Goal: Information Seeking & Learning: Learn about a topic

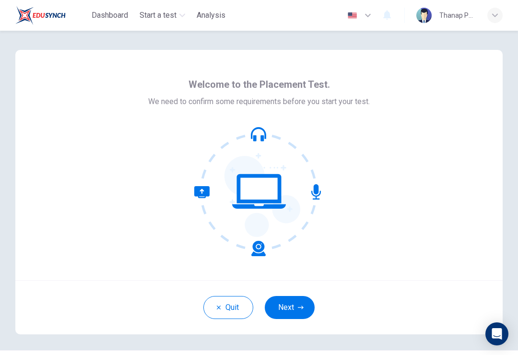
click at [298, 317] on button "Next" at bounding box center [290, 307] width 50 height 23
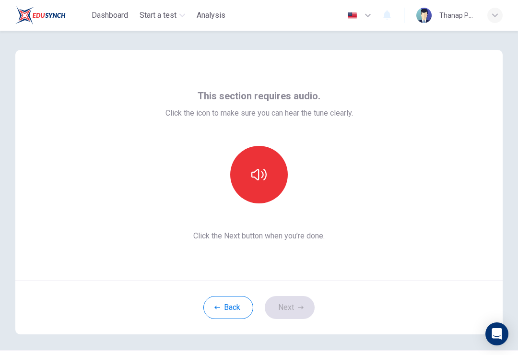
click at [269, 177] on button "button" at bounding box center [259, 175] width 58 height 58
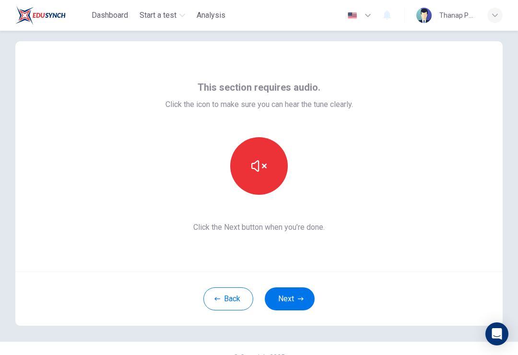
scroll to position [10, 0]
click at [258, 164] on icon "button" at bounding box center [258, 165] width 15 height 12
click at [261, 166] on icon "button" at bounding box center [258, 164] width 15 height 15
click at [306, 301] on button "Next" at bounding box center [290, 297] width 50 height 23
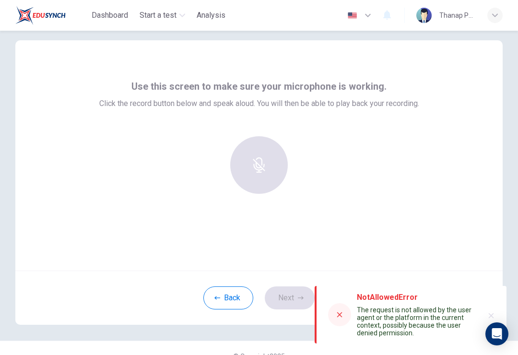
click at [341, 311] on icon at bounding box center [339, 315] width 8 height 8
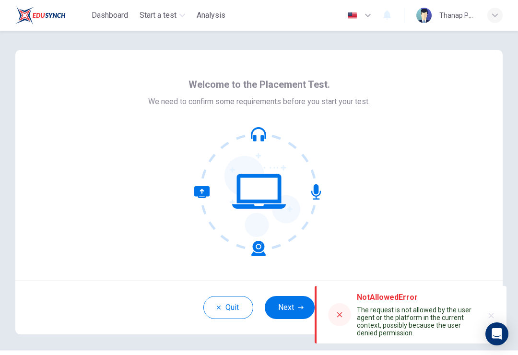
click at [338, 319] on div at bounding box center [339, 314] width 23 height 23
click at [293, 309] on button "Next" at bounding box center [290, 307] width 50 height 23
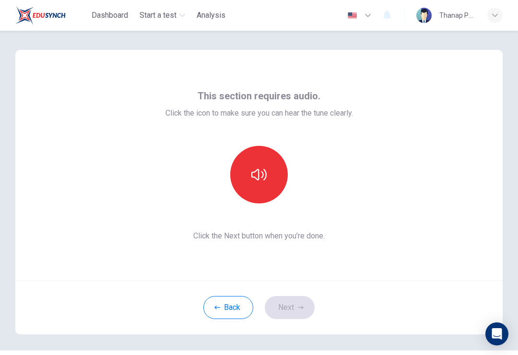
click at [266, 174] on icon "button" at bounding box center [258, 175] width 15 height 12
click at [303, 301] on button "Next" at bounding box center [290, 307] width 50 height 23
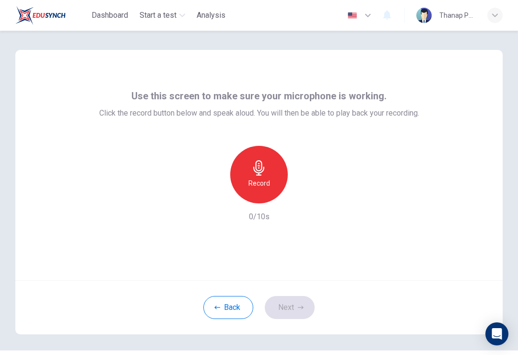
click at [269, 177] on div "Record" at bounding box center [259, 175] width 58 height 58
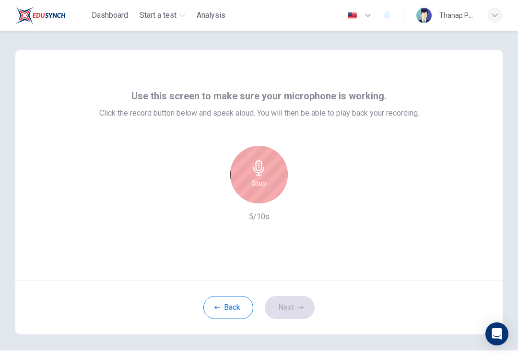
click at [268, 173] on div "Stop" at bounding box center [259, 175] width 58 height 58
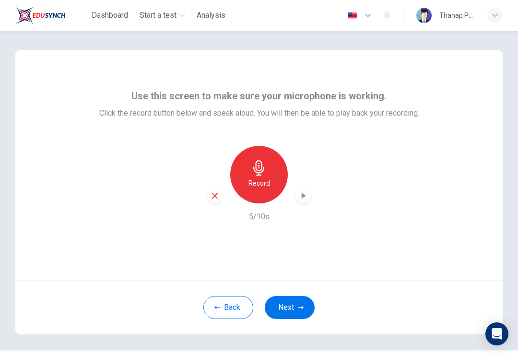
click at [305, 193] on icon "button" at bounding box center [303, 196] width 10 height 10
click at [297, 306] on button "Next" at bounding box center [290, 307] width 50 height 23
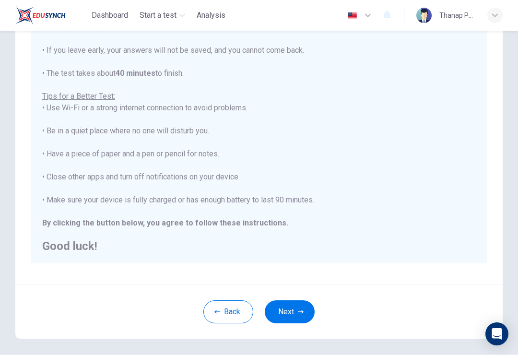
scroll to position [120, 0]
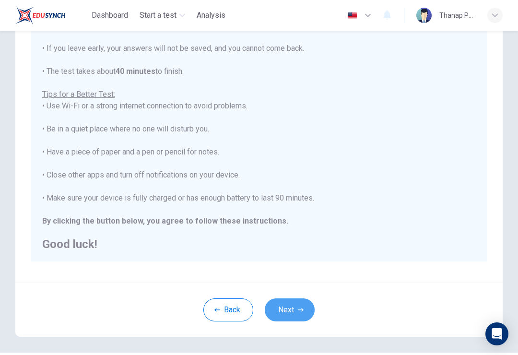
click at [298, 308] on icon "button" at bounding box center [301, 310] width 6 height 6
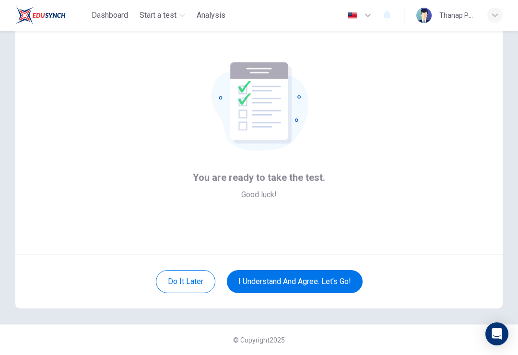
click at [332, 282] on button "I understand and agree. Let’s go!" at bounding box center [295, 281] width 136 height 23
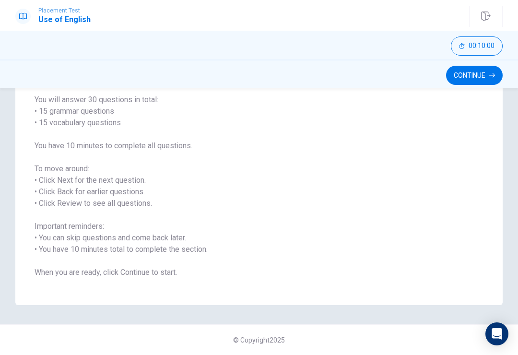
scroll to position [75, 0]
click at [474, 78] on button "Continue" at bounding box center [474, 75] width 57 height 19
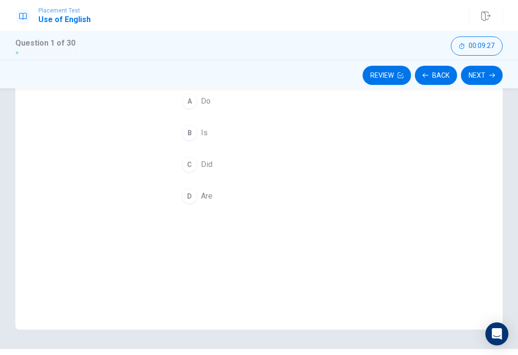
scroll to position [97, 0]
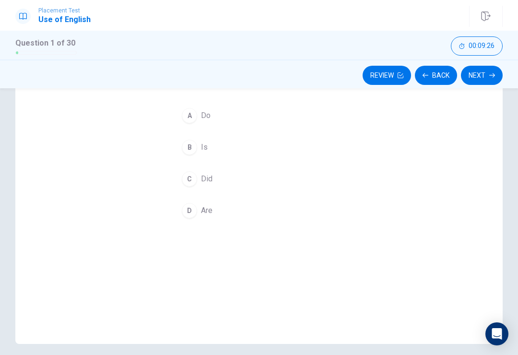
click at [194, 109] on div "A" at bounding box center [189, 115] width 15 height 15
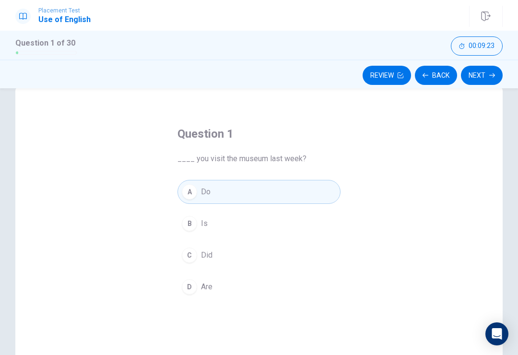
scroll to position [20, 0]
click at [476, 79] on button "Next" at bounding box center [482, 75] width 42 height 19
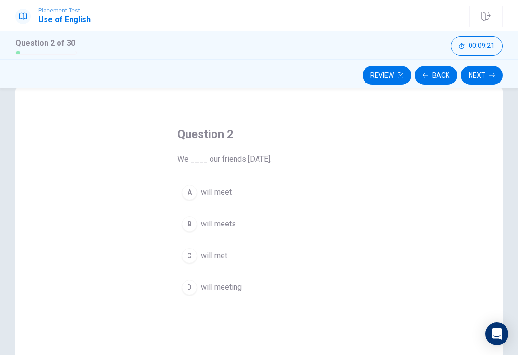
click at [182, 196] on button "A will meet" at bounding box center [258, 192] width 163 height 24
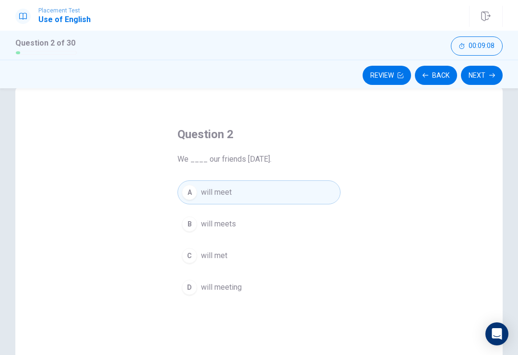
click at [480, 78] on button "Next" at bounding box center [482, 75] width 42 height 19
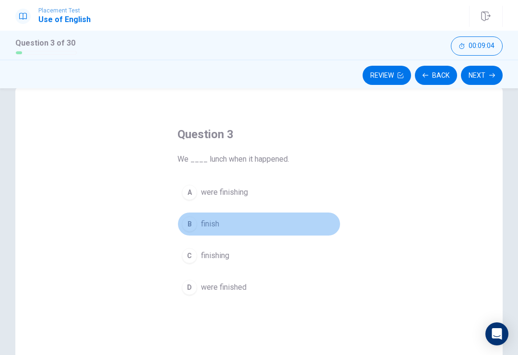
click at [198, 224] on button "B finish" at bounding box center [258, 224] width 163 height 24
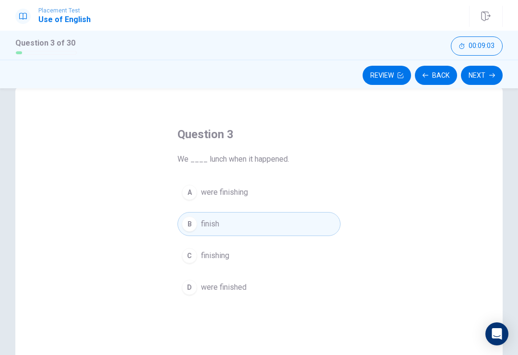
click at [476, 79] on button "Next" at bounding box center [482, 75] width 42 height 19
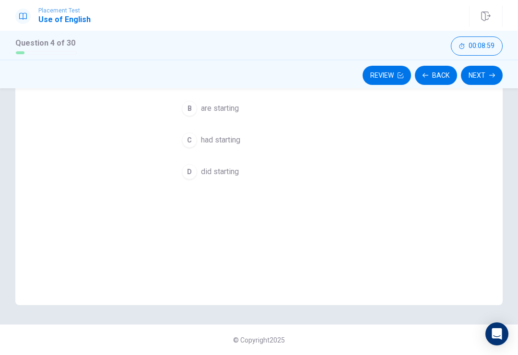
scroll to position [136, 0]
click at [227, 142] on span "had starting" at bounding box center [220, 140] width 39 height 12
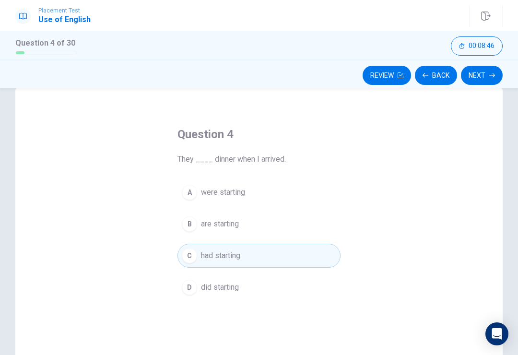
scroll to position [24, 0]
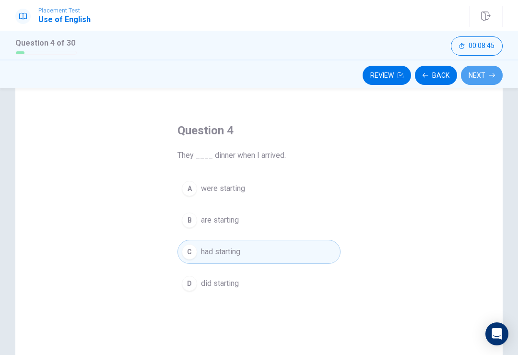
click at [486, 81] on button "Next" at bounding box center [482, 75] width 42 height 19
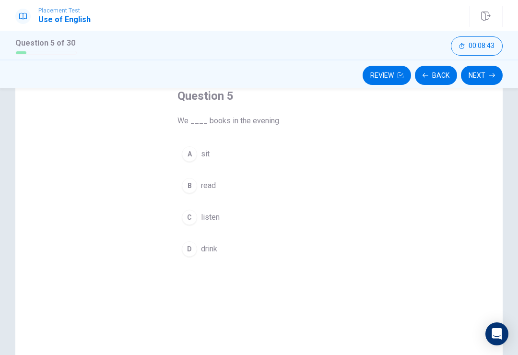
scroll to position [57, 0]
click at [189, 253] on div "D" at bounding box center [189, 250] width 15 height 15
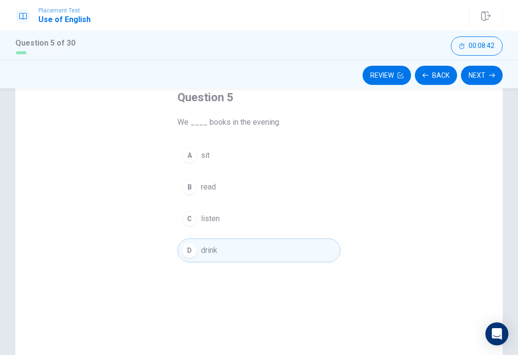
click at [492, 77] on icon "button" at bounding box center [492, 75] width 6 height 4
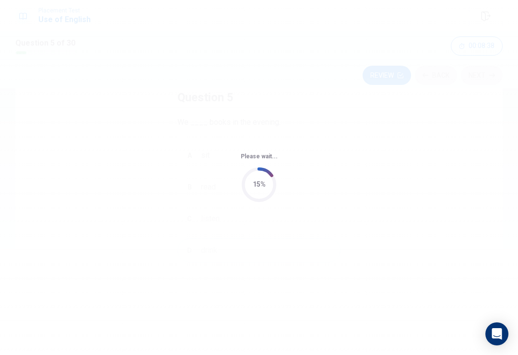
scroll to position [0, 0]
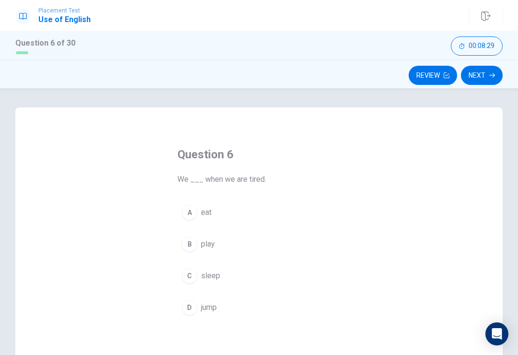
click at [197, 308] on button "D jump" at bounding box center [258, 307] width 163 height 24
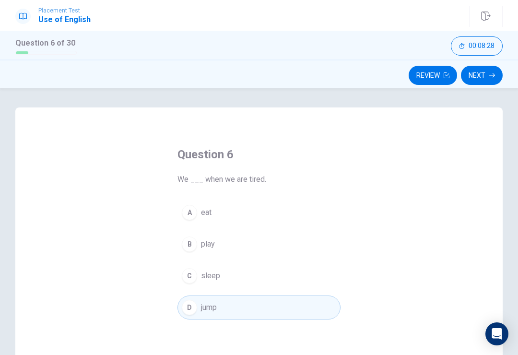
click at [203, 281] on span "sleep" at bounding box center [210, 276] width 19 height 12
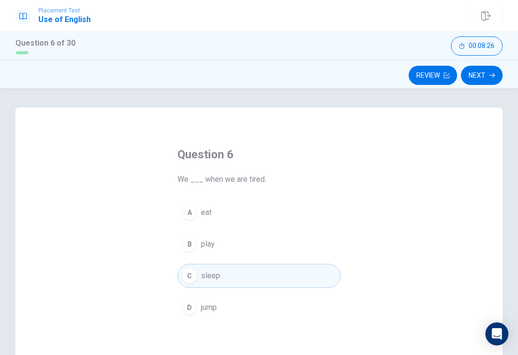
click at [491, 83] on button "Next" at bounding box center [482, 75] width 42 height 19
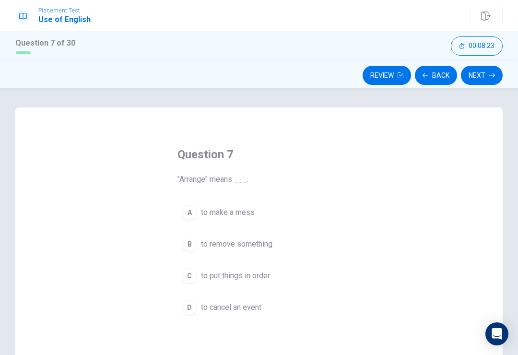
click at [196, 221] on button "A to make a mess" at bounding box center [258, 212] width 163 height 24
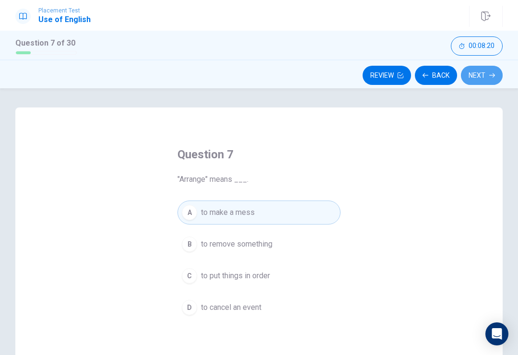
click at [489, 77] on icon "button" at bounding box center [492, 75] width 6 height 6
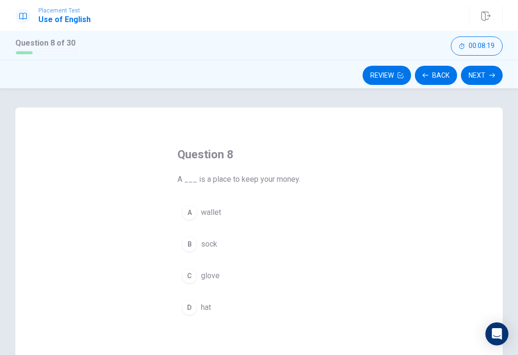
click at [188, 268] on div "C" at bounding box center [189, 275] width 15 height 15
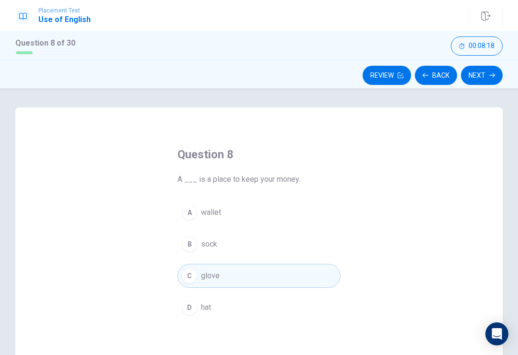
click at [488, 70] on button "Next" at bounding box center [482, 75] width 42 height 19
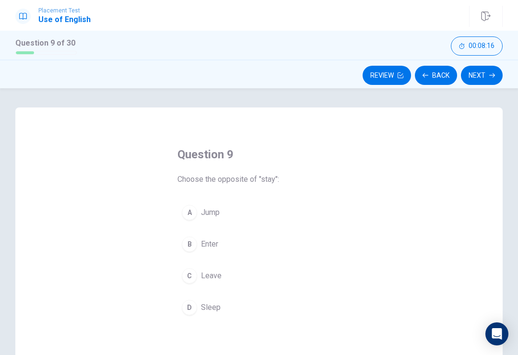
click at [191, 239] on div "B" at bounding box center [189, 243] width 15 height 15
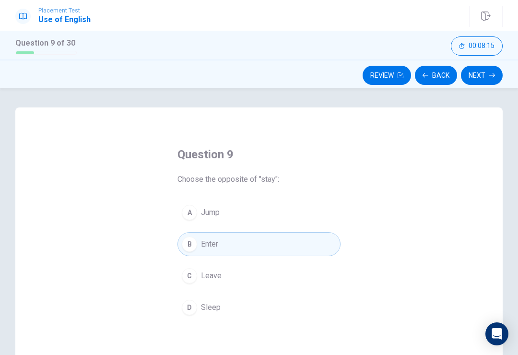
click at [476, 83] on button "Next" at bounding box center [482, 75] width 42 height 19
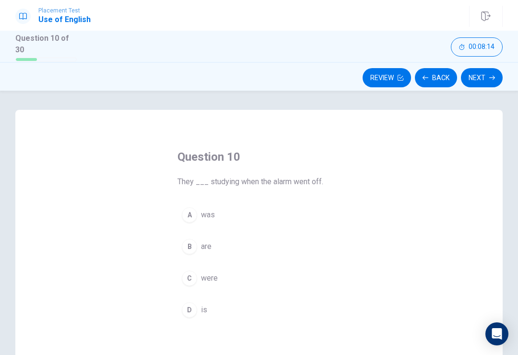
click at [195, 235] on button "B are" at bounding box center [258, 246] width 163 height 24
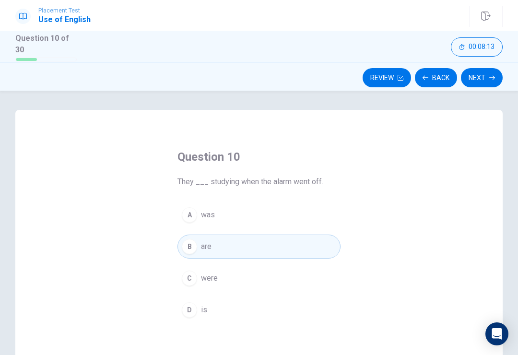
click at [479, 84] on button "Next" at bounding box center [482, 77] width 42 height 19
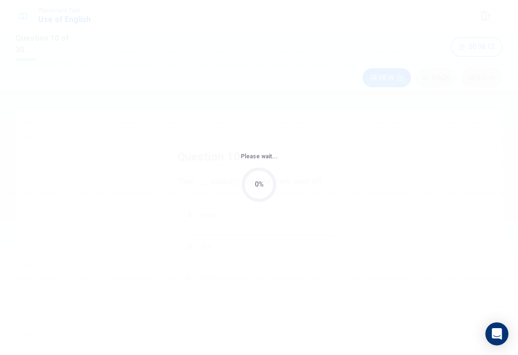
click at [494, 76] on div "Please wait... 0%" at bounding box center [259, 177] width 518 height 355
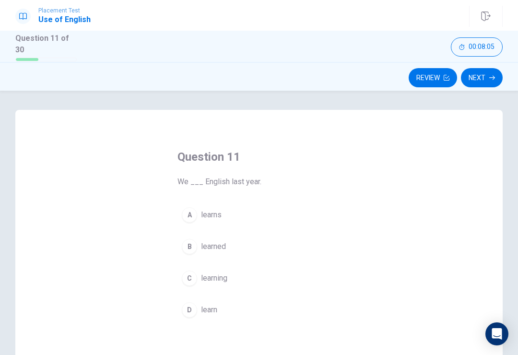
click at [193, 205] on button "A learns" at bounding box center [258, 215] width 163 height 24
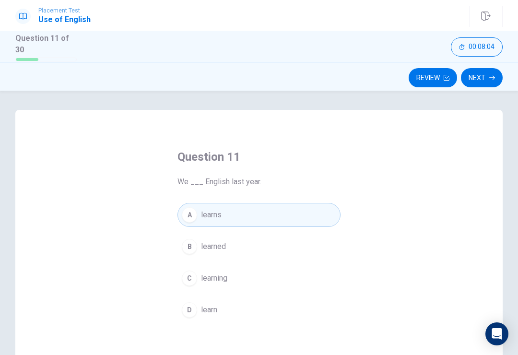
click at [485, 80] on button "Next" at bounding box center [482, 77] width 42 height 19
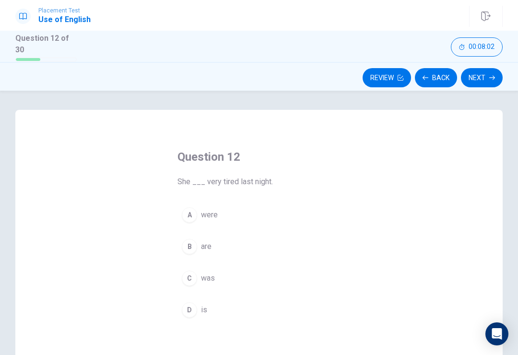
click at [193, 274] on div "C" at bounding box center [189, 277] width 15 height 15
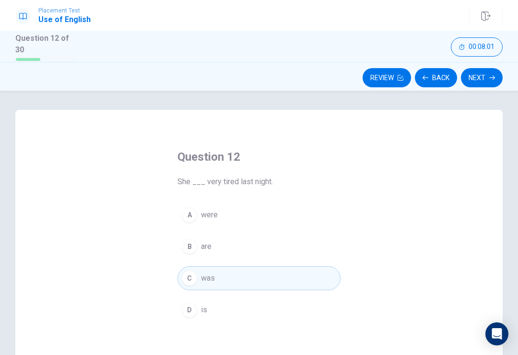
click at [483, 78] on button "Next" at bounding box center [482, 77] width 42 height 19
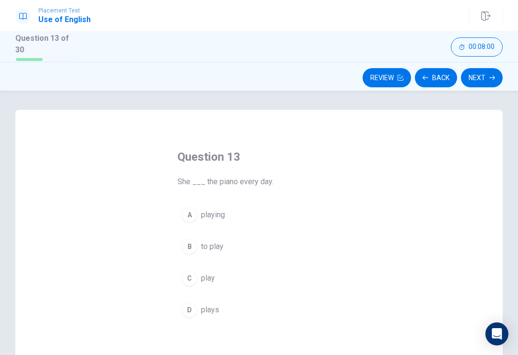
click at [196, 244] on div "B" at bounding box center [189, 246] width 15 height 15
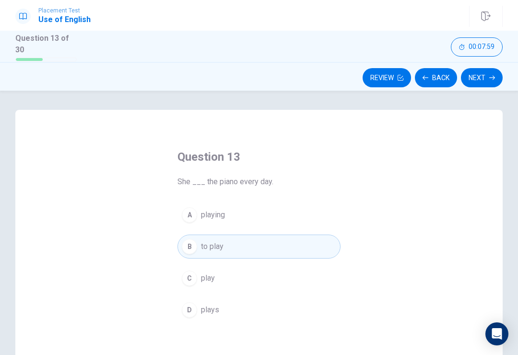
click at [483, 81] on button "Next" at bounding box center [482, 77] width 42 height 19
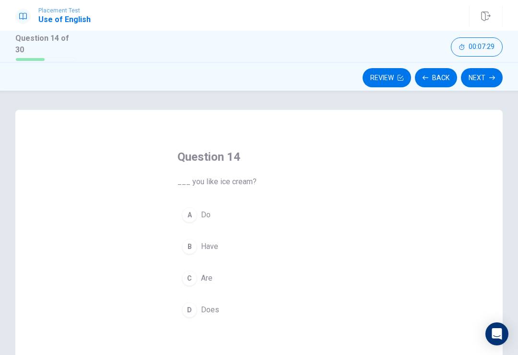
click at [203, 203] on button "A Do" at bounding box center [258, 215] width 163 height 24
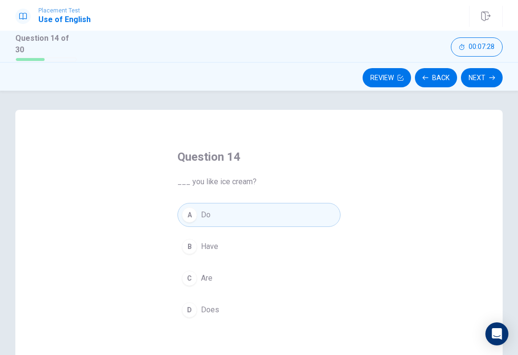
click at [185, 246] on div "B" at bounding box center [189, 246] width 15 height 15
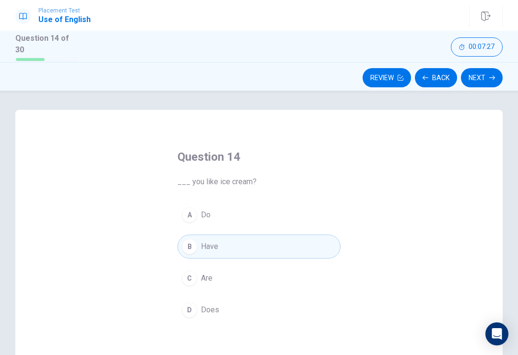
click at [187, 208] on div "A" at bounding box center [189, 214] width 15 height 15
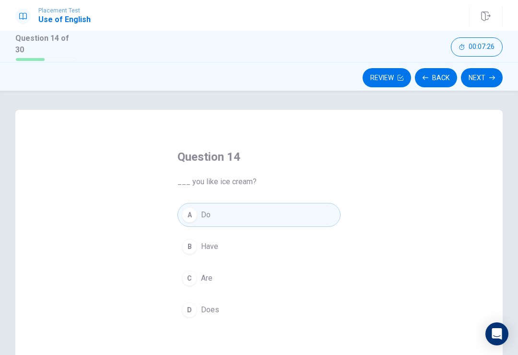
click at [481, 55] on button "00:07:26" at bounding box center [477, 46] width 52 height 19
click at [485, 58] on div "Question 14 of 30" at bounding box center [259, 46] width 518 height 31
click at [493, 80] on button "Next" at bounding box center [482, 77] width 42 height 19
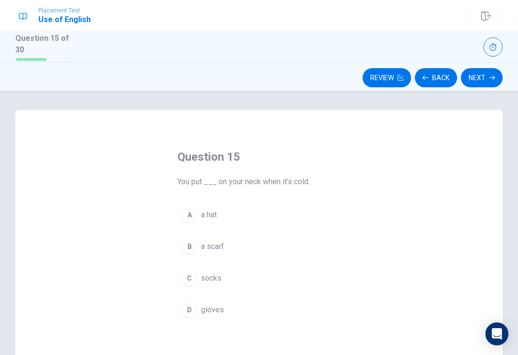
click at [206, 242] on span "a scarf" at bounding box center [212, 247] width 23 height 12
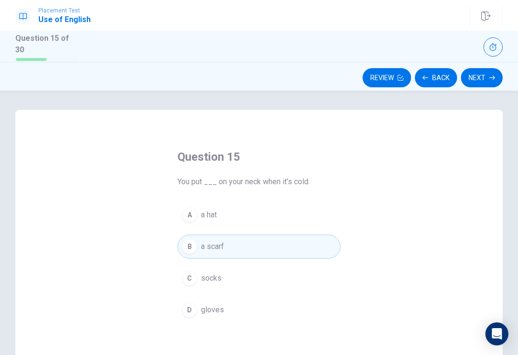
click at [197, 280] on button "C socks" at bounding box center [258, 278] width 163 height 24
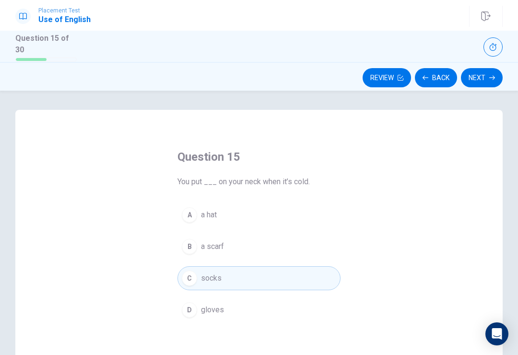
click at [190, 308] on div "D" at bounding box center [189, 309] width 15 height 15
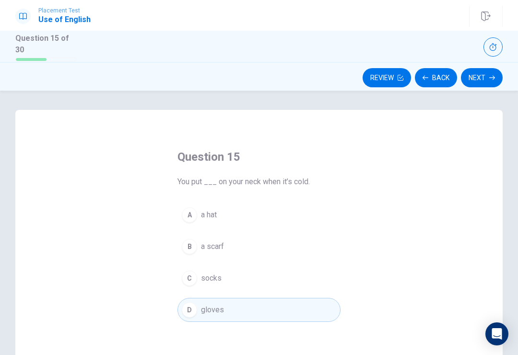
click at [482, 73] on button "Next" at bounding box center [482, 77] width 42 height 19
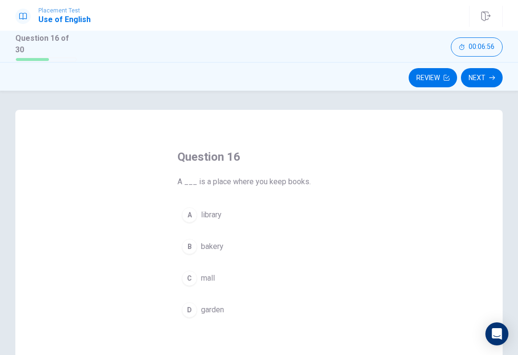
click at [197, 203] on button "A library" at bounding box center [258, 215] width 163 height 24
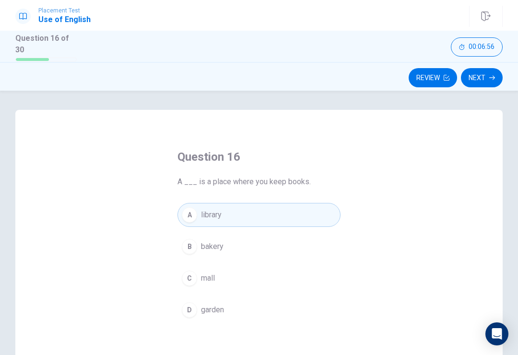
click at [201, 241] on span "bakery" at bounding box center [212, 247] width 23 height 12
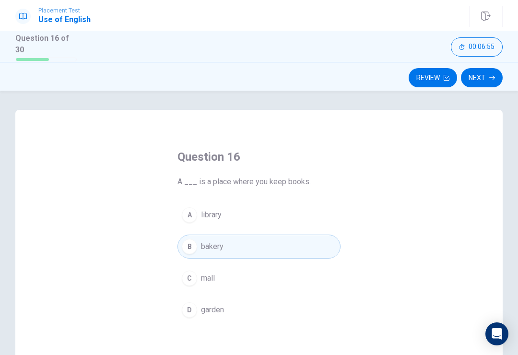
click at [183, 272] on div "C" at bounding box center [189, 277] width 15 height 15
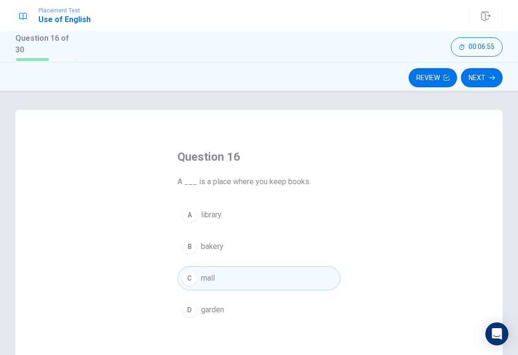
click at [213, 282] on button "C mall" at bounding box center [258, 278] width 163 height 24
click at [199, 243] on button "B bakery" at bounding box center [258, 246] width 163 height 24
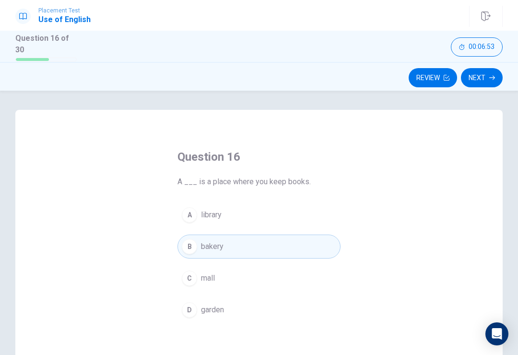
click at [482, 83] on button "Next" at bounding box center [482, 77] width 42 height 19
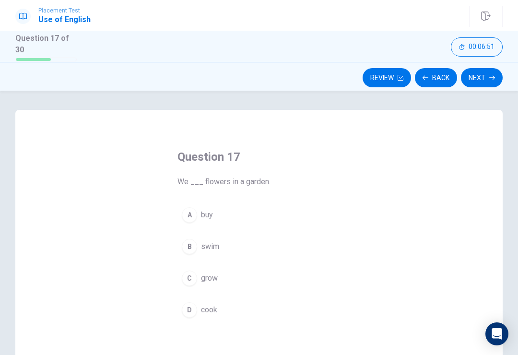
click at [481, 81] on button "Next" at bounding box center [482, 77] width 42 height 19
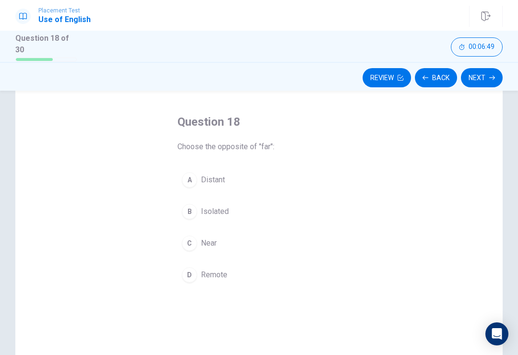
scroll to position [33, 0]
click at [208, 176] on span "Distant" at bounding box center [213, 182] width 24 height 12
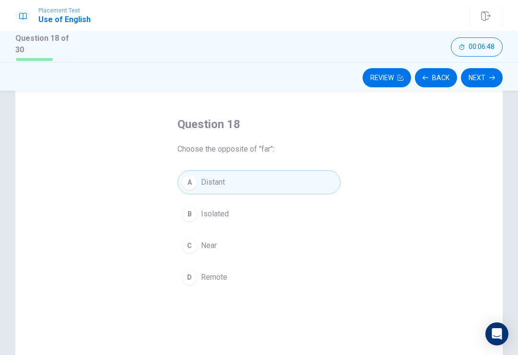
click at [202, 209] on span "Isolated" at bounding box center [215, 214] width 28 height 12
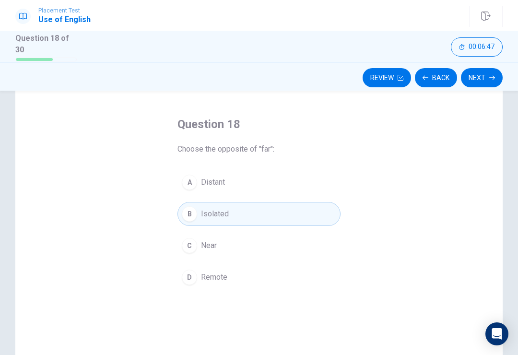
click at [200, 236] on button "C Near" at bounding box center [258, 245] width 163 height 24
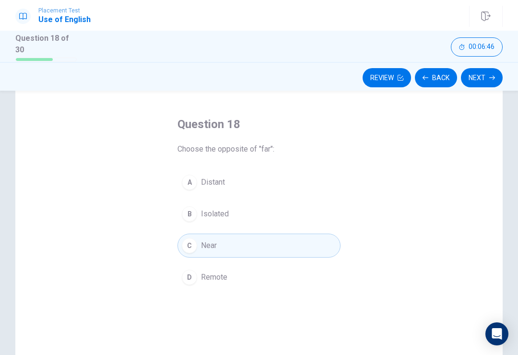
click at [193, 286] on button "D Remote" at bounding box center [258, 277] width 163 height 24
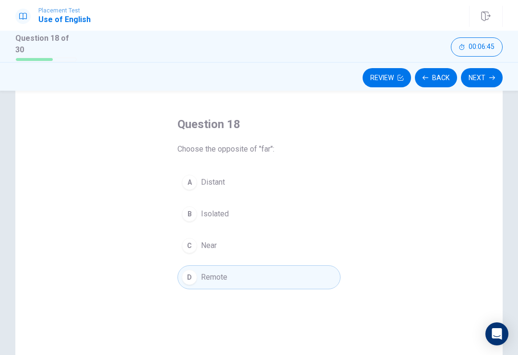
click at [227, 176] on button "A Distant" at bounding box center [258, 182] width 163 height 24
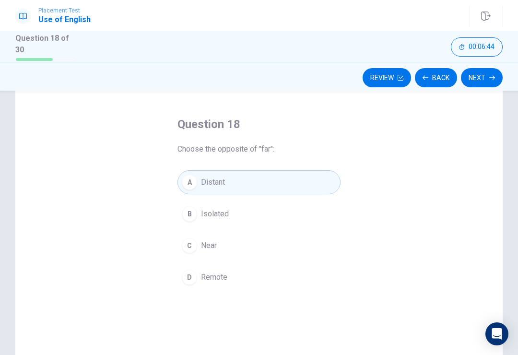
click at [484, 80] on button "Next" at bounding box center [482, 77] width 42 height 19
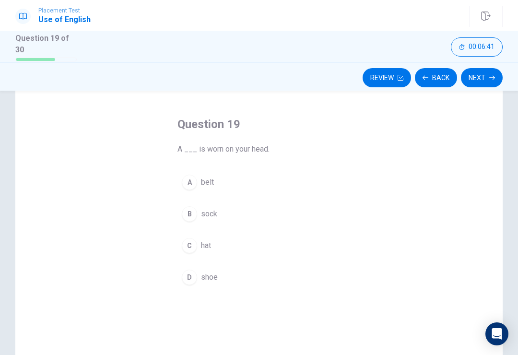
click at [203, 248] on span "hat" at bounding box center [206, 246] width 10 height 12
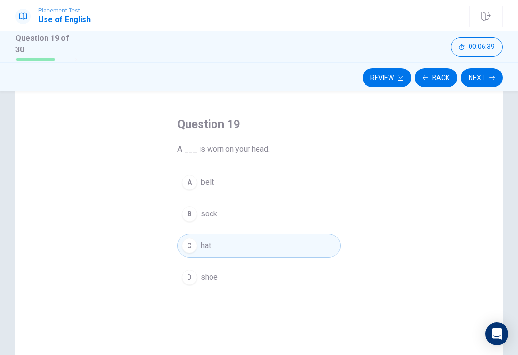
click at [194, 278] on div "D" at bounding box center [189, 276] width 15 height 15
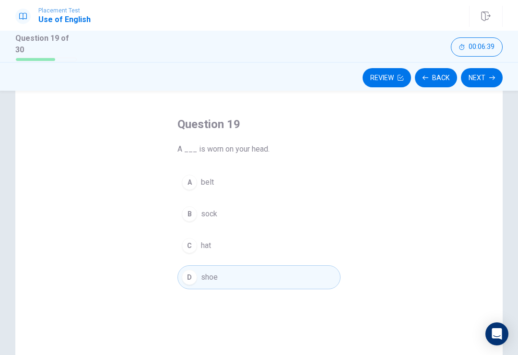
click at [194, 207] on div "B" at bounding box center [189, 213] width 15 height 15
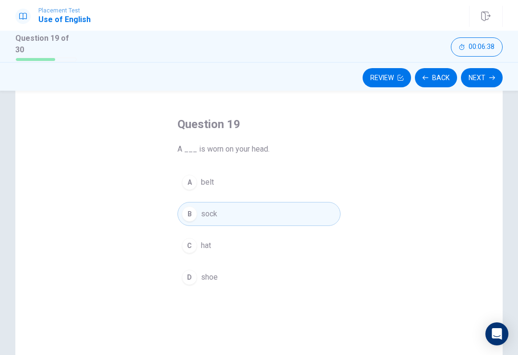
click at [484, 81] on button "Next" at bounding box center [482, 77] width 42 height 19
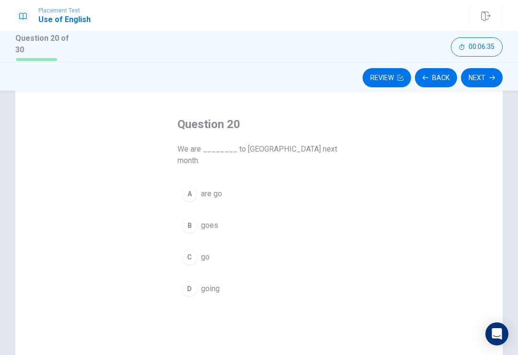
click at [198, 183] on button "A are go" at bounding box center [258, 194] width 163 height 24
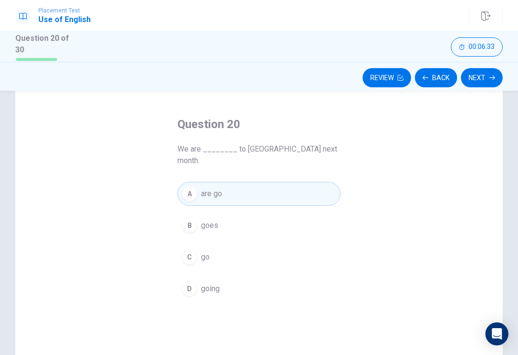
click at [200, 245] on button "C go" at bounding box center [258, 257] width 163 height 24
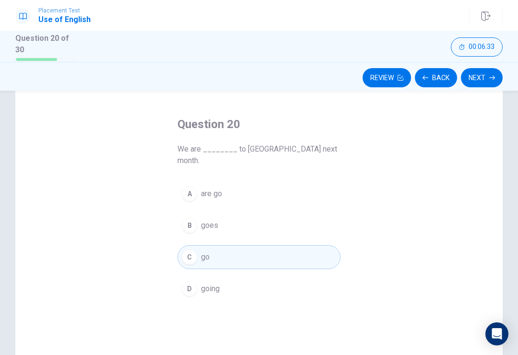
click at [482, 75] on button "Next" at bounding box center [482, 77] width 42 height 19
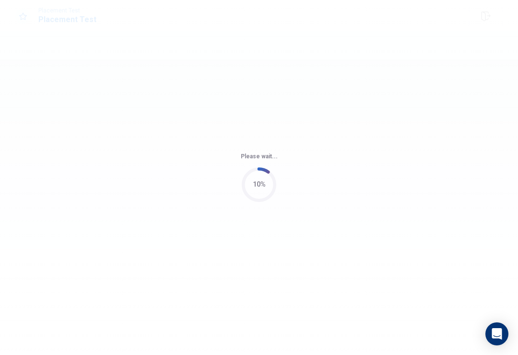
scroll to position [0, 0]
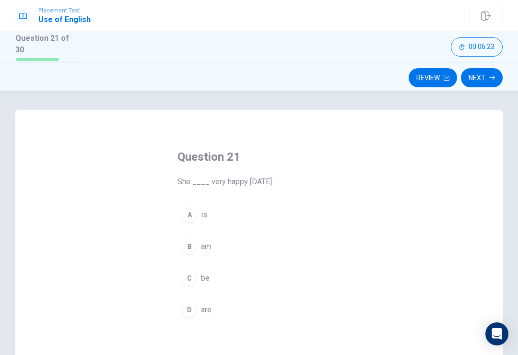
click at [191, 215] on div "A" at bounding box center [189, 214] width 15 height 15
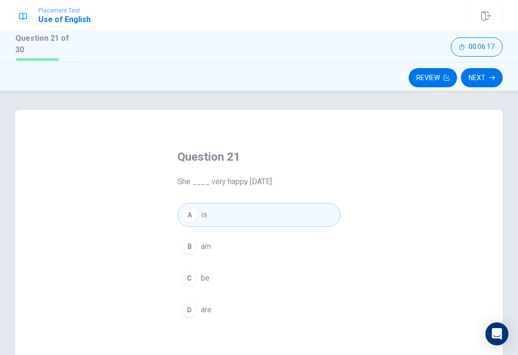
click at [480, 78] on button "Next" at bounding box center [482, 77] width 42 height 19
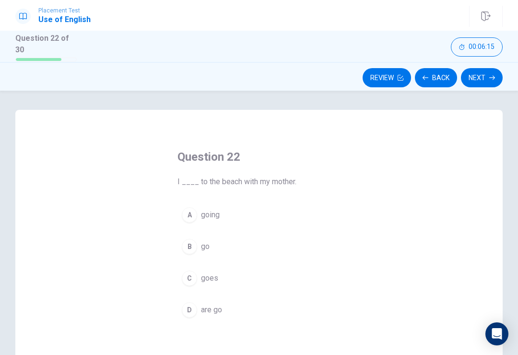
click at [200, 242] on button "B go" at bounding box center [258, 246] width 163 height 24
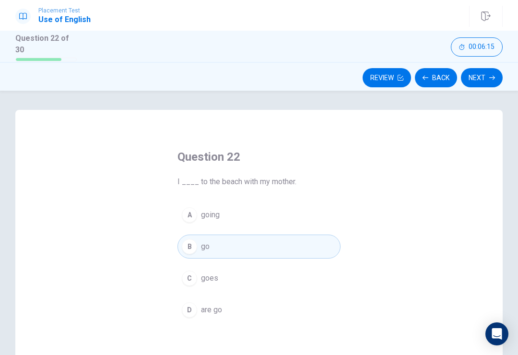
click at [203, 273] on span "goes" at bounding box center [209, 278] width 17 height 12
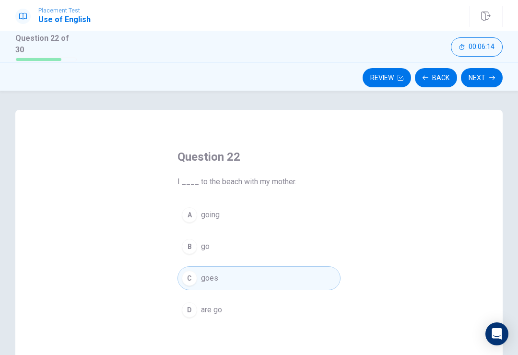
click at [489, 82] on button "Next" at bounding box center [482, 77] width 42 height 19
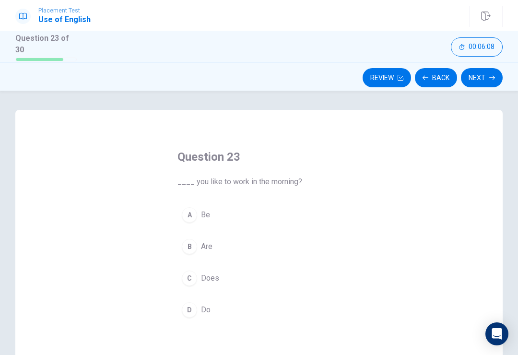
click at [482, 78] on button "Next" at bounding box center [482, 77] width 42 height 19
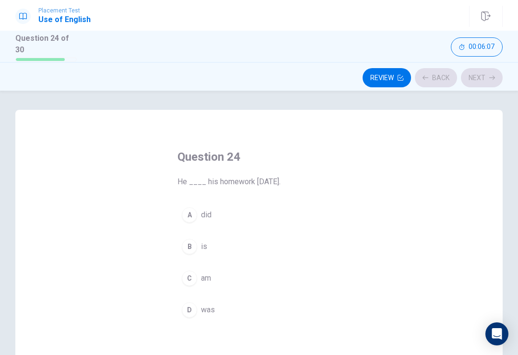
click at [204, 216] on span "did" at bounding box center [206, 215] width 11 height 12
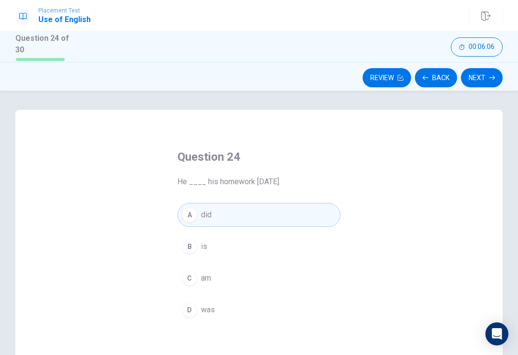
click at [200, 251] on button "B is" at bounding box center [258, 246] width 163 height 24
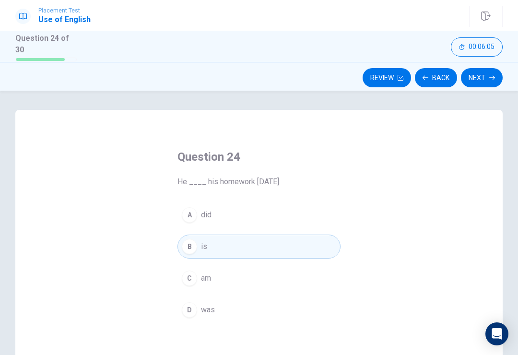
click at [480, 75] on button "Next" at bounding box center [482, 77] width 42 height 19
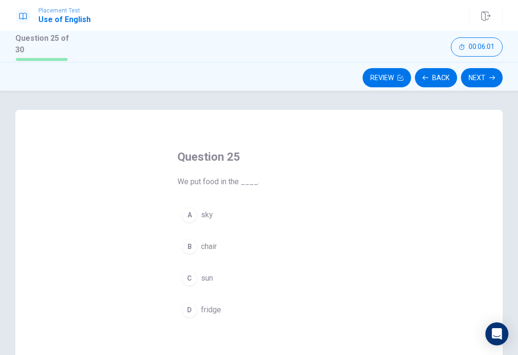
click at [190, 254] on button "B chair" at bounding box center [258, 246] width 163 height 24
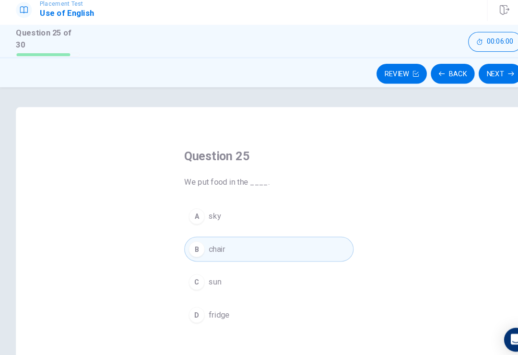
click at [482, 68] on button "Next" at bounding box center [482, 77] width 42 height 19
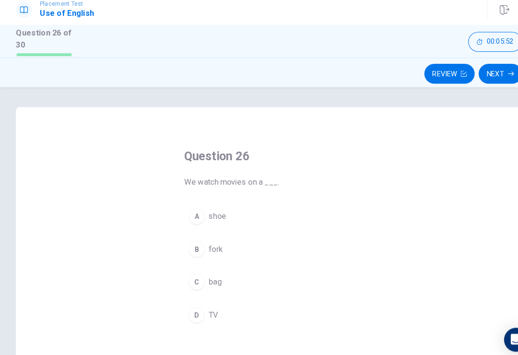
click at [186, 239] on div "B" at bounding box center [189, 246] width 15 height 15
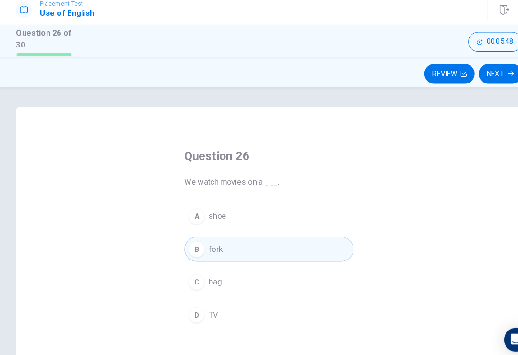
click at [476, 77] on button "Next" at bounding box center [482, 77] width 42 height 19
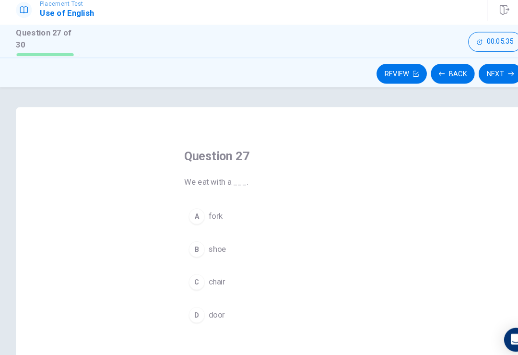
scroll to position [0, 0]
click at [205, 208] on span "fork" at bounding box center [207, 214] width 13 height 12
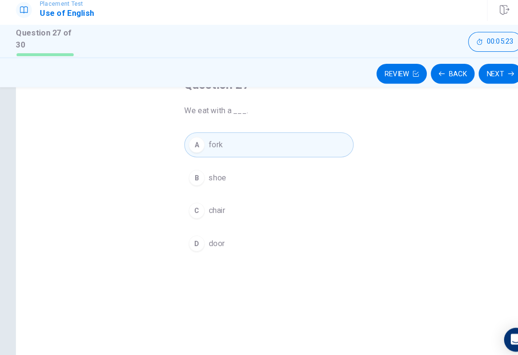
scroll to position [76, 0]
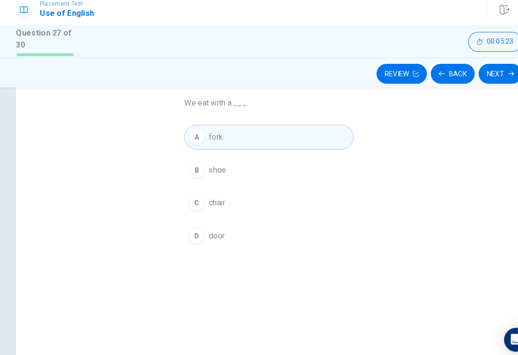
click at [202, 164] on span "shoe" at bounding box center [209, 170] width 17 height 12
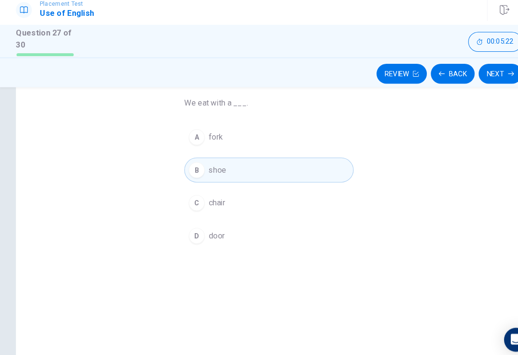
click at [195, 201] on button "C chair" at bounding box center [258, 202] width 163 height 24
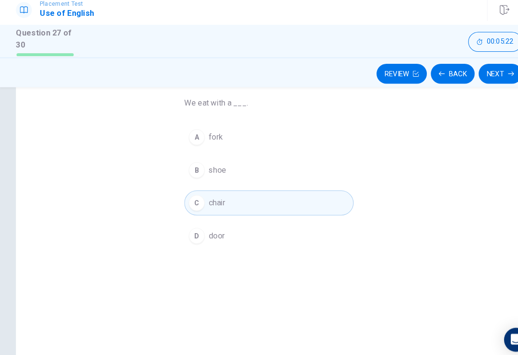
click at [192, 231] on div "D" at bounding box center [189, 233] width 15 height 15
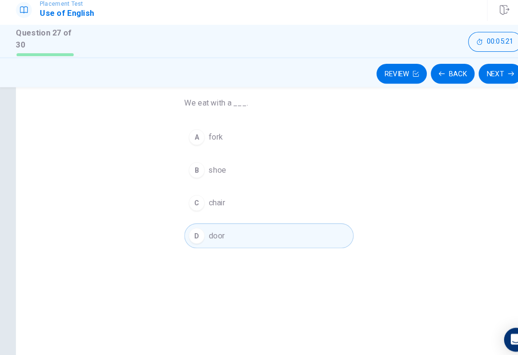
click at [491, 75] on icon "button" at bounding box center [492, 78] width 6 height 6
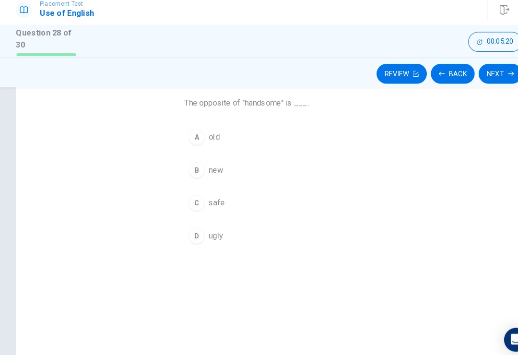
click at [212, 129] on button "A old" at bounding box center [258, 139] width 163 height 24
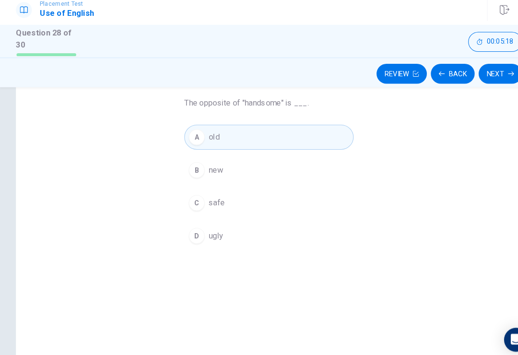
click at [197, 192] on button "C safe" at bounding box center [258, 202] width 163 height 24
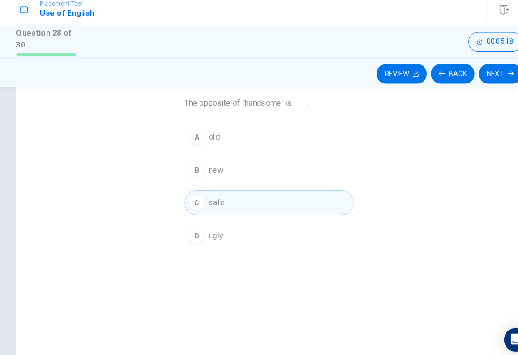
click at [487, 69] on button "Next" at bounding box center [482, 77] width 42 height 19
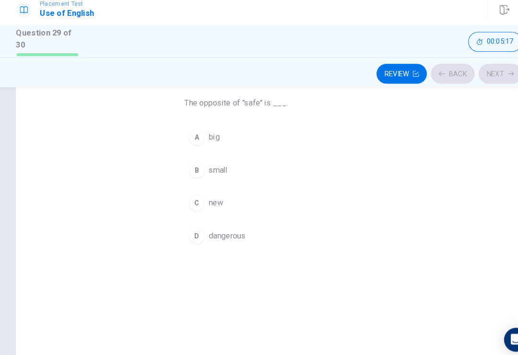
click at [202, 228] on span "dangerous" at bounding box center [218, 234] width 35 height 12
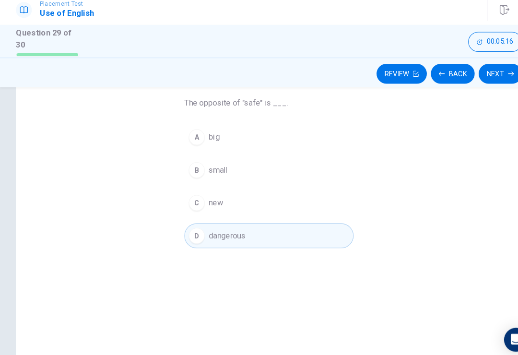
click at [195, 190] on button "C new" at bounding box center [258, 202] width 163 height 24
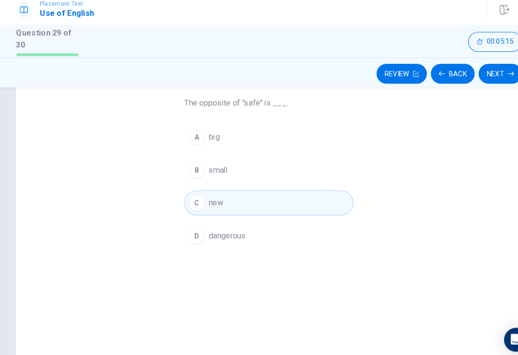
click at [202, 158] on button "B small" at bounding box center [258, 170] width 163 height 24
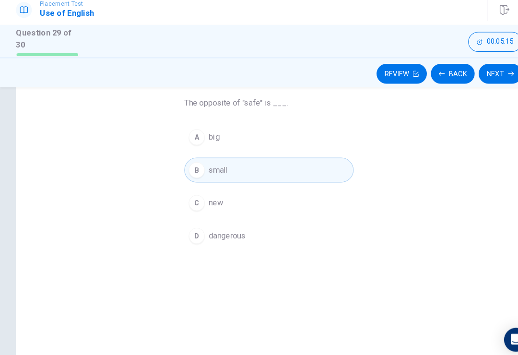
click at [195, 127] on button "A big" at bounding box center [258, 139] width 163 height 24
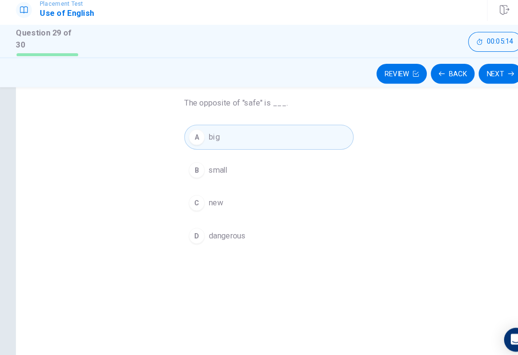
click at [497, 68] on button "Next" at bounding box center [482, 77] width 42 height 19
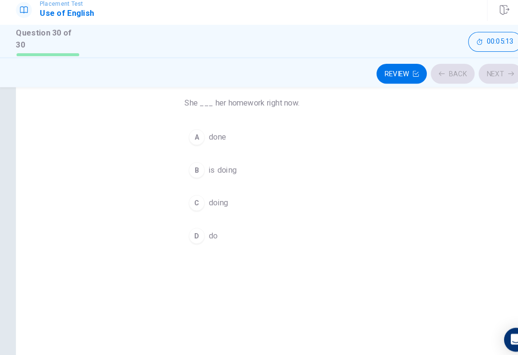
click at [475, 69] on div "Review Back Next" at bounding box center [258, 78] width 487 height 18
click at [197, 228] on button "D do" at bounding box center [258, 234] width 163 height 24
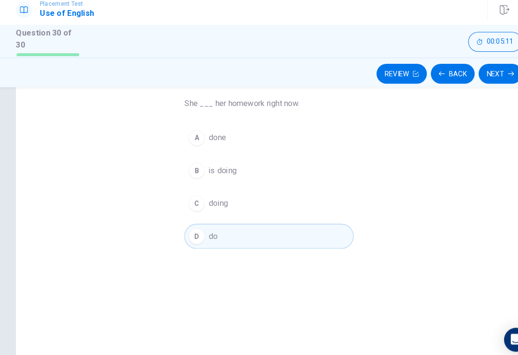
click at [205, 190] on button "C doing" at bounding box center [258, 202] width 163 height 24
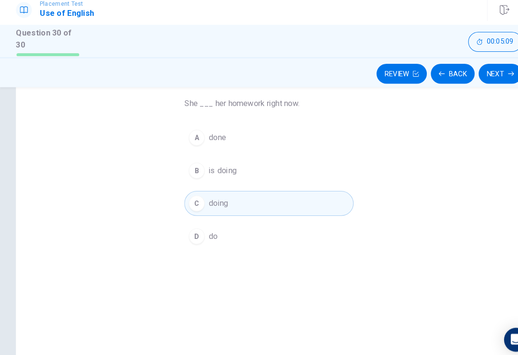
click at [205, 165] on span "is doing" at bounding box center [214, 171] width 27 height 12
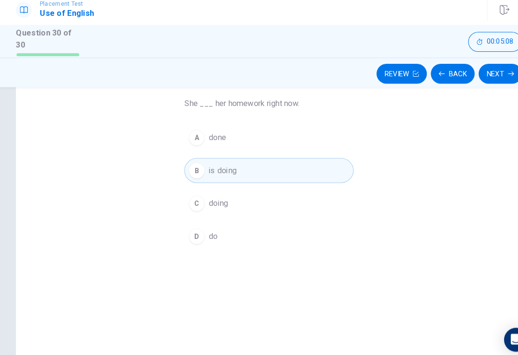
click at [485, 73] on button "Next" at bounding box center [482, 77] width 42 height 19
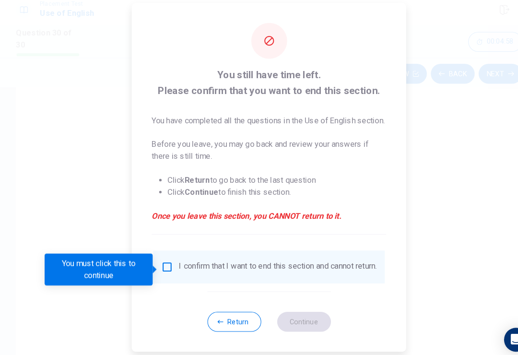
click at [162, 258] on input "You must click this to continue" at bounding box center [161, 264] width 12 height 12
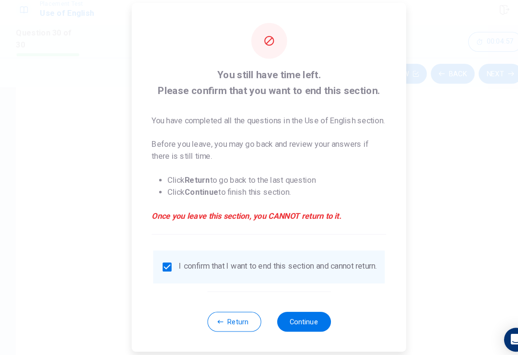
click at [300, 319] on button "Continue" at bounding box center [292, 316] width 52 height 19
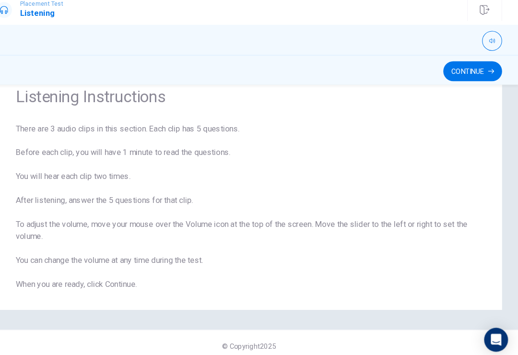
scroll to position [36, 0]
click at [460, 68] on button "Continue" at bounding box center [474, 75] width 57 height 19
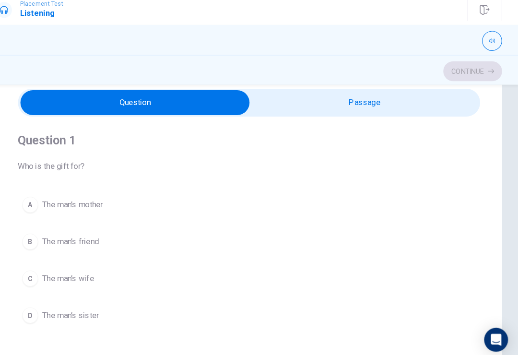
type input "2"
click at [344, 97] on input "checkbox" at bounding box center [148, 105] width 667 height 24
checkbox input "true"
type input "2"
click at [344, 96] on input "checkbox" at bounding box center [148, 105] width 667 height 24
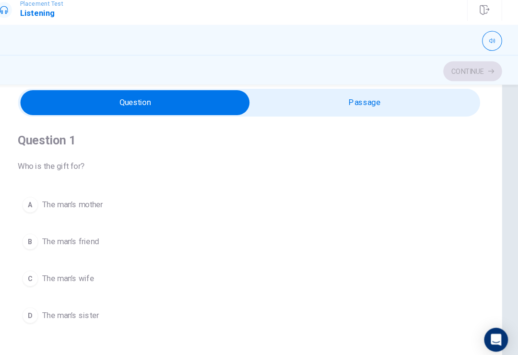
checkbox input "false"
type input "2"
click at [361, 93] on input "checkbox" at bounding box center [148, 105] width 667 height 24
checkbox input "true"
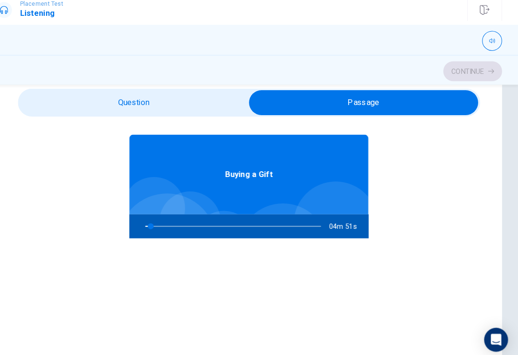
scroll to position [23, 0]
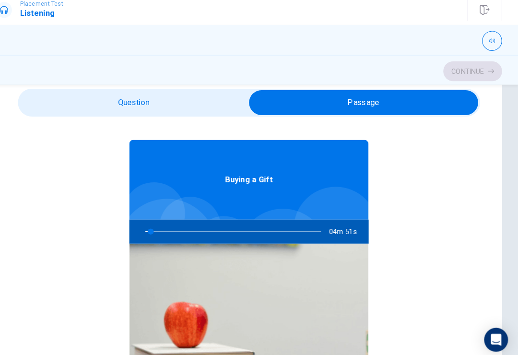
type input "3"
click at [173, 103] on input "checkbox" at bounding box center [368, 105] width 667 height 24
checkbox input "false"
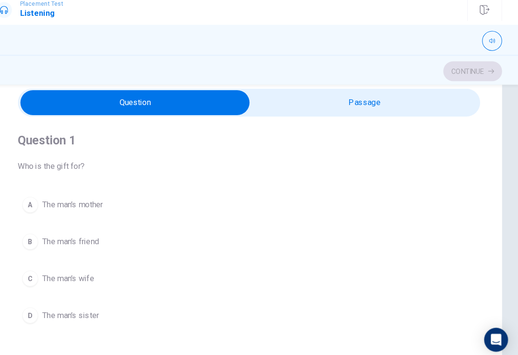
type input "4"
click at [361, 104] on input "checkbox" at bounding box center [148, 105] width 667 height 24
checkbox input "true"
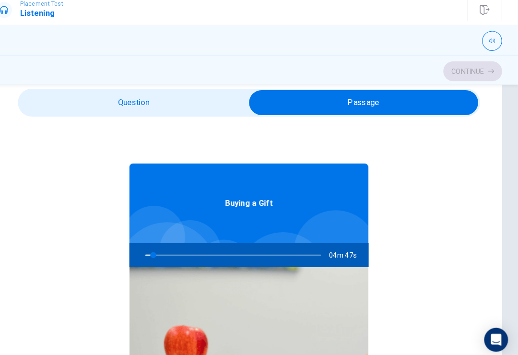
scroll to position [0, 0]
click at [264, 202] on div "Buying a Gift" at bounding box center [259, 202] width 230 height 77
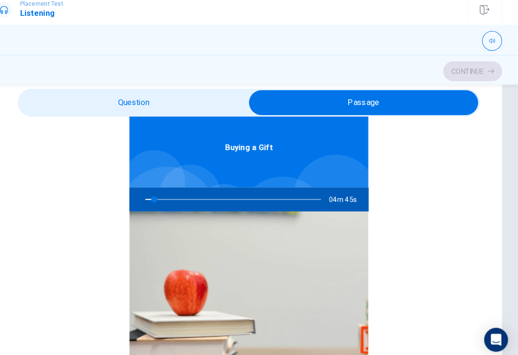
type input "5"
click at [236, 145] on span "Buying a Gift" at bounding box center [259, 149] width 46 height 12
click at [181, 96] on input "checkbox" at bounding box center [368, 105] width 667 height 24
checkbox input "false"
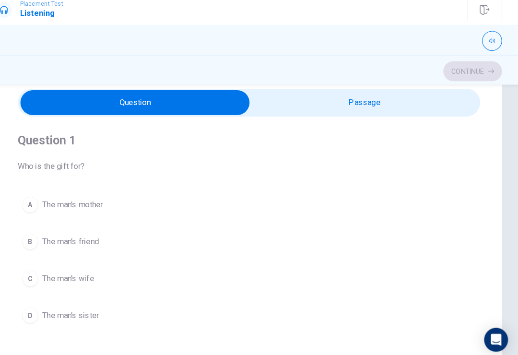
scroll to position [0, 0]
click at [483, 36] on button "button" at bounding box center [492, 45] width 19 height 19
click at [304, 182] on div "Question 1 Who is the gift for? A The man’s mother B The man’s friend C The man…" at bounding box center [258, 228] width 445 height 219
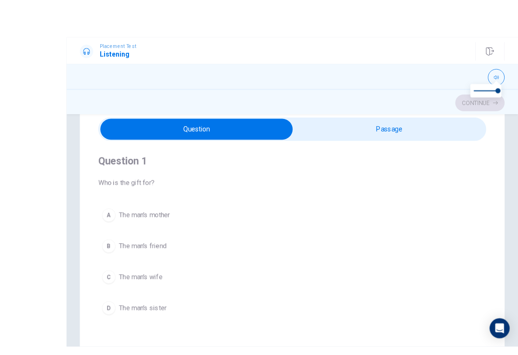
type input "7"
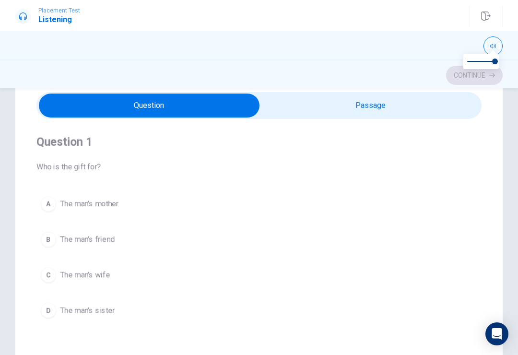
click at [344, 99] on input "checkbox" at bounding box center [148, 105] width 667 height 24
checkbox input "true"
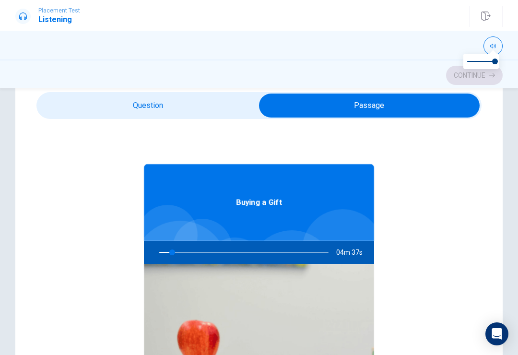
click at [277, 209] on div "Buying a Gift" at bounding box center [259, 202] width 230 height 77
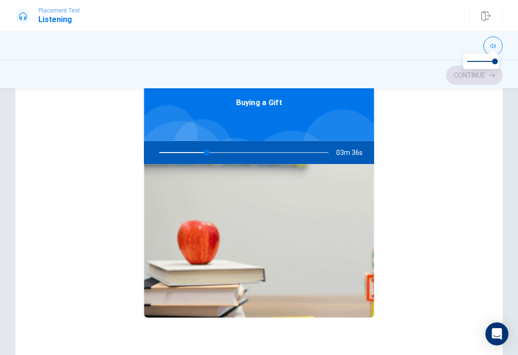
scroll to position [91, 0]
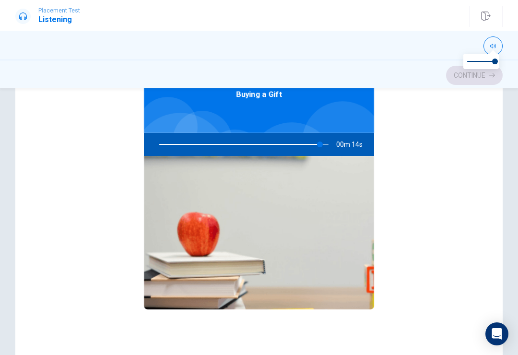
click at [289, 329] on div "Buying a Gift 00m 14s" at bounding box center [259, 218] width 230 height 325
type input "0"
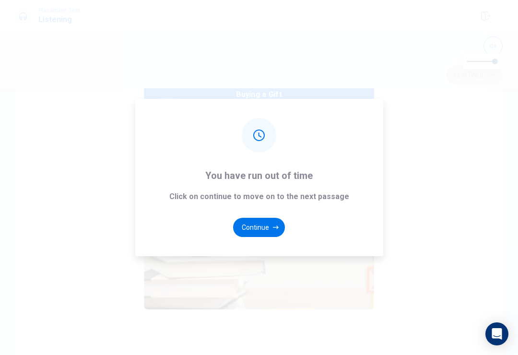
click at [266, 234] on button "Continue" at bounding box center [259, 227] width 52 height 19
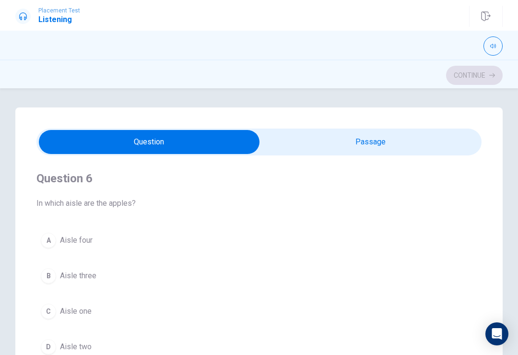
scroll to position [0, 0]
type input "8"
click at [380, 141] on input "checkbox" at bounding box center [148, 142] width 667 height 24
checkbox input "true"
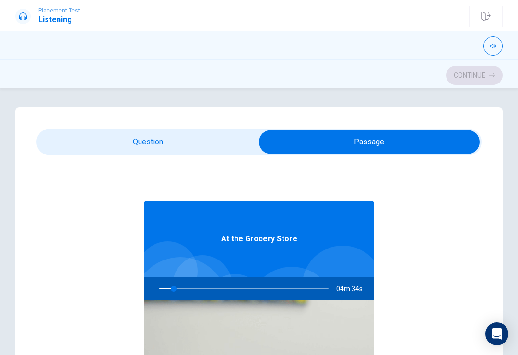
click at [267, 231] on div "At the Grocery Store" at bounding box center [259, 238] width 230 height 77
type input "9"
click at [163, 136] on input "checkbox" at bounding box center [368, 142] width 667 height 24
checkbox input "false"
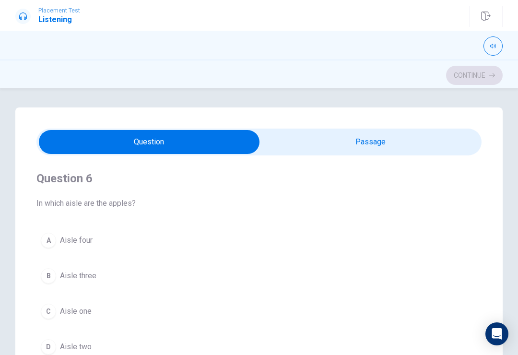
click at [74, 243] on span "Aisle four" at bounding box center [76, 240] width 33 height 12
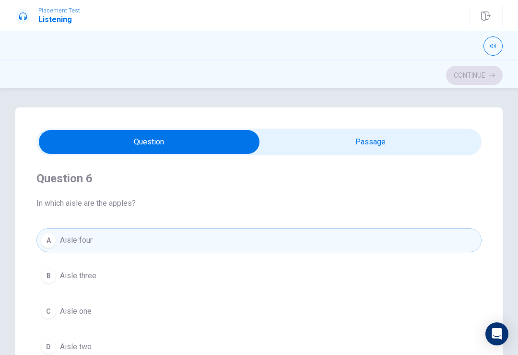
click at [72, 264] on button "B Aisle three" at bounding box center [258, 276] width 445 height 24
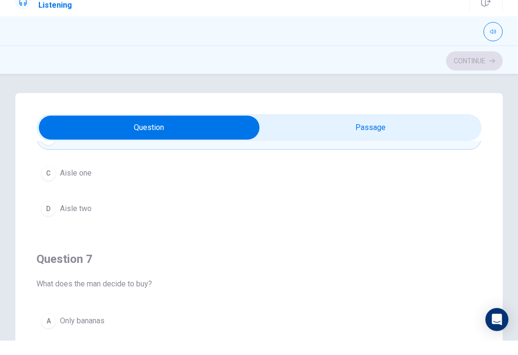
scroll to position [125, 0]
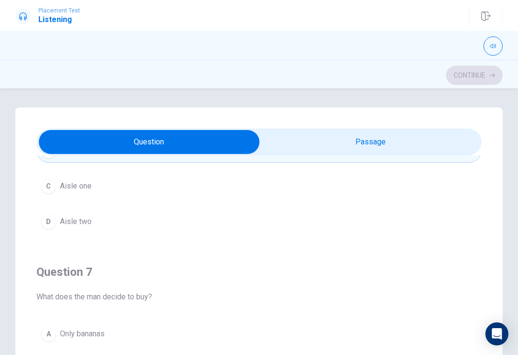
click at [46, 223] on div "D" at bounding box center [48, 221] width 15 height 15
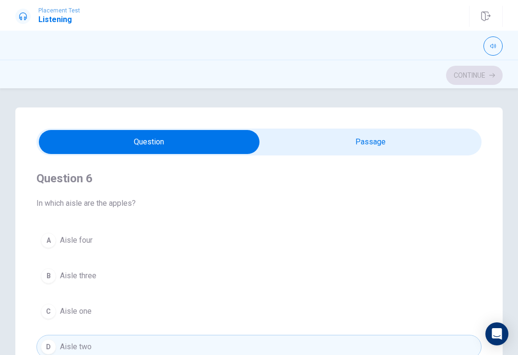
scroll to position [0, 0]
click at [57, 240] on button "A Aisle four" at bounding box center [258, 240] width 445 height 24
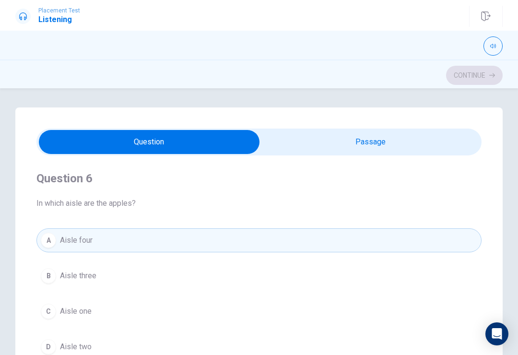
click at [50, 277] on div "B" at bounding box center [48, 275] width 15 height 15
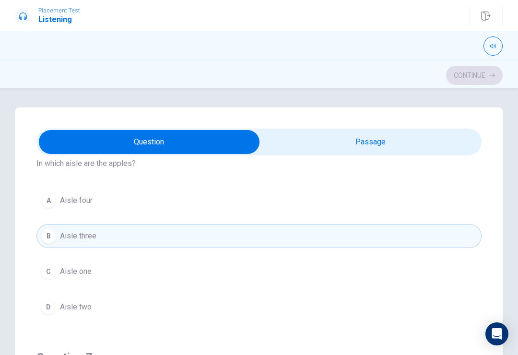
click at [59, 273] on button "C Aisle one" at bounding box center [258, 271] width 445 height 24
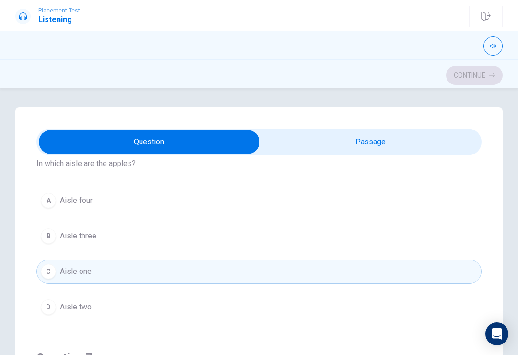
click at [456, 61] on div "Continue" at bounding box center [259, 73] width 518 height 29
click at [462, 66] on div "Continue" at bounding box center [258, 75] width 487 height 18
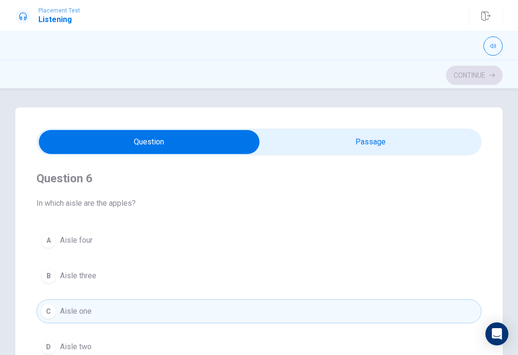
scroll to position [0, 0]
click at [446, 80] on div "Continue" at bounding box center [258, 75] width 487 height 18
click at [479, 74] on div "Continue" at bounding box center [258, 75] width 487 height 18
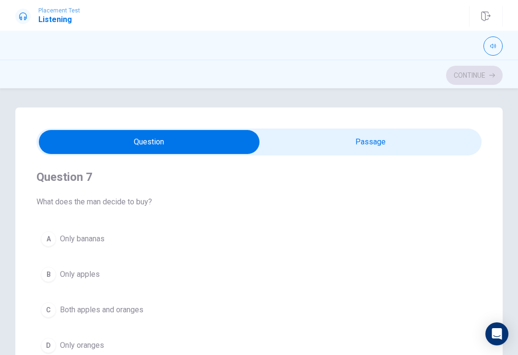
scroll to position [256, 0]
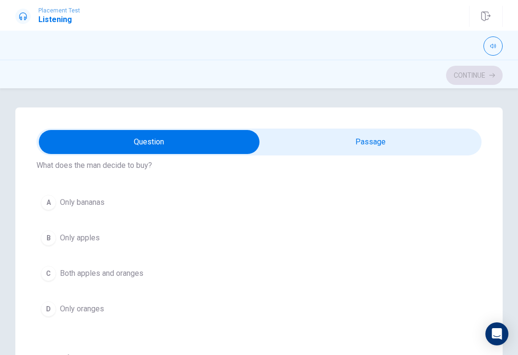
click at [80, 259] on div "A Only bananas B Only apples C Both apples and oranges D Only oranges" at bounding box center [258, 255] width 445 height 130
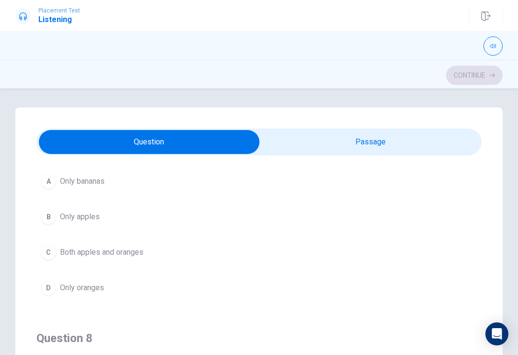
scroll to position [282, 0]
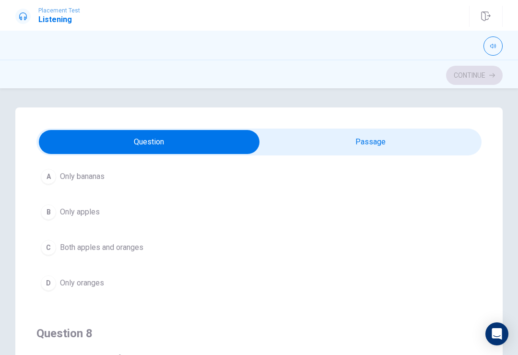
click at [73, 243] on span "Both apples and oranges" at bounding box center [101, 248] width 83 height 12
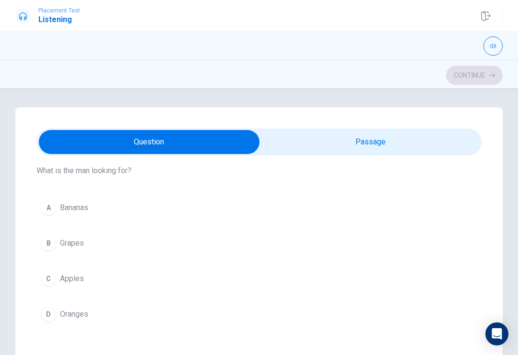
click at [76, 272] on button "C Apples" at bounding box center [258, 278] width 445 height 24
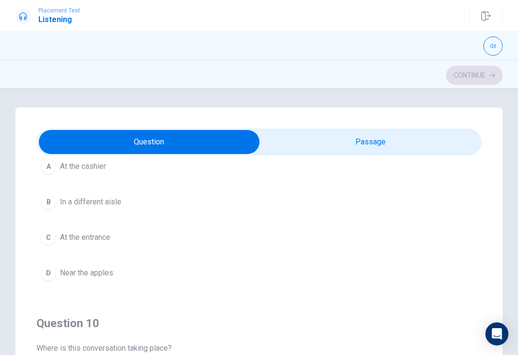
scroll to position [721, 0]
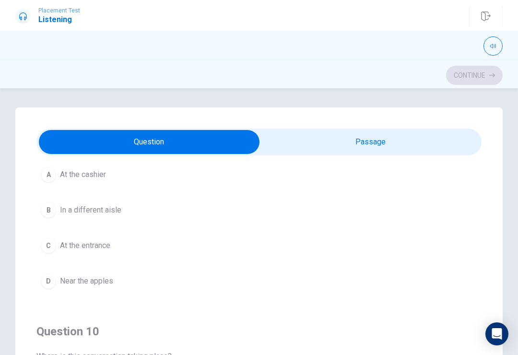
click at [113, 247] on button "C At the entrance" at bounding box center [258, 245] width 445 height 24
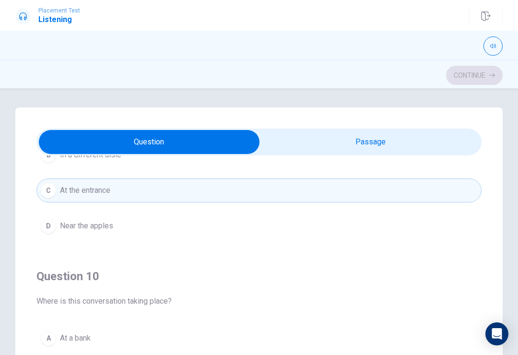
scroll to position [776, 0]
click at [67, 338] on span "At a bank" at bounding box center [75, 338] width 31 height 12
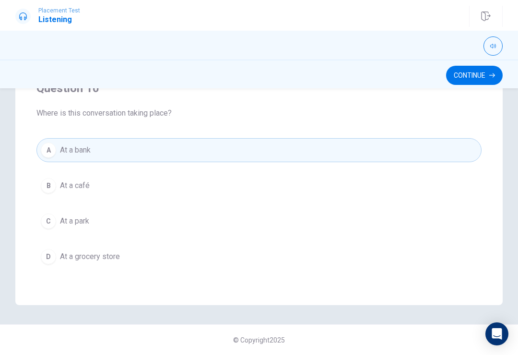
scroll to position [188, 0]
click at [76, 181] on span "At a café" at bounding box center [75, 186] width 30 height 12
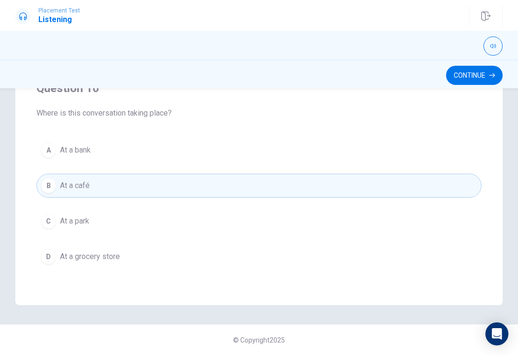
click at [41, 186] on div "B" at bounding box center [48, 185] width 15 height 15
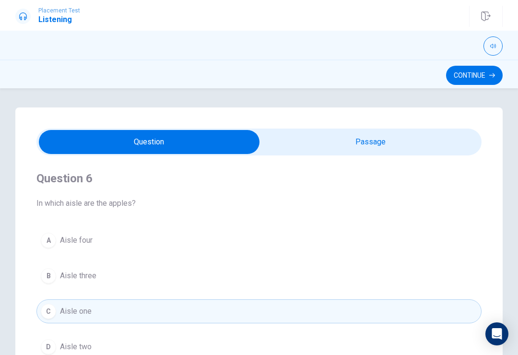
scroll to position [0, 0]
click at [486, 73] on button "Continue" at bounding box center [474, 75] width 57 height 19
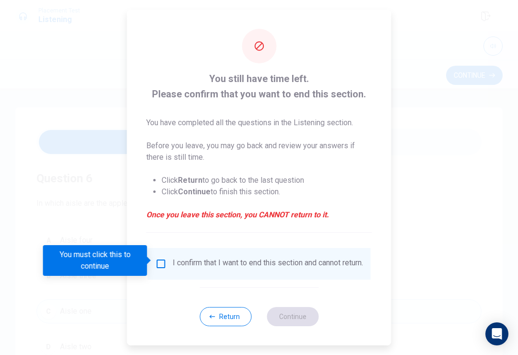
click at [160, 258] on input "You must click this to continue" at bounding box center [161, 264] width 12 height 12
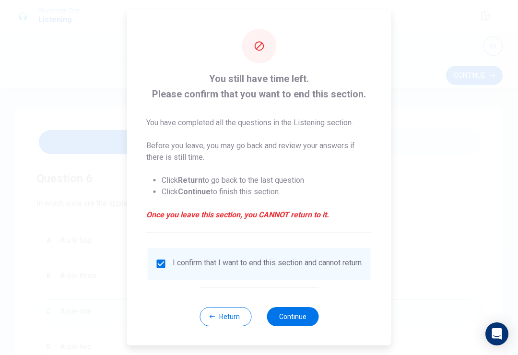
click at [218, 319] on button "Return" at bounding box center [225, 316] width 52 height 19
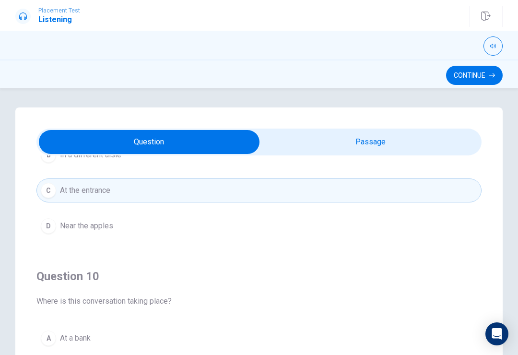
type input "62"
click at [342, 135] on input "checkbox" at bounding box center [148, 142] width 667 height 24
checkbox input "true"
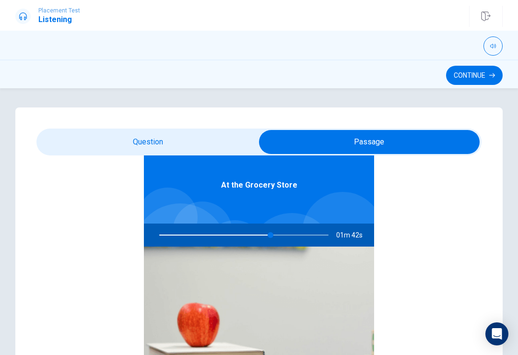
click at [483, 69] on button "Continue" at bounding box center [474, 75] width 57 height 19
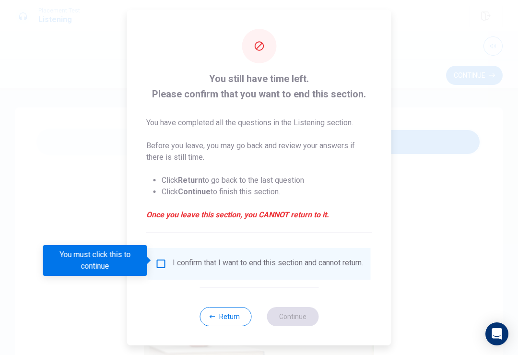
click at [161, 258] on input "You must click this to continue" at bounding box center [161, 264] width 12 height 12
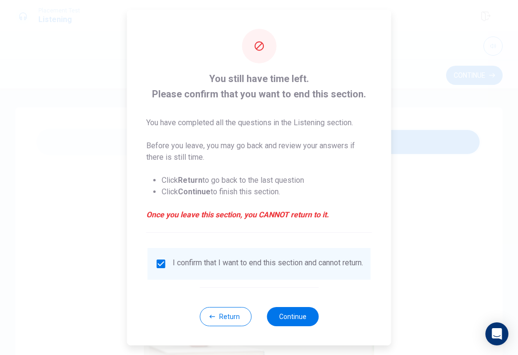
click at [300, 323] on button "Continue" at bounding box center [292, 316] width 52 height 19
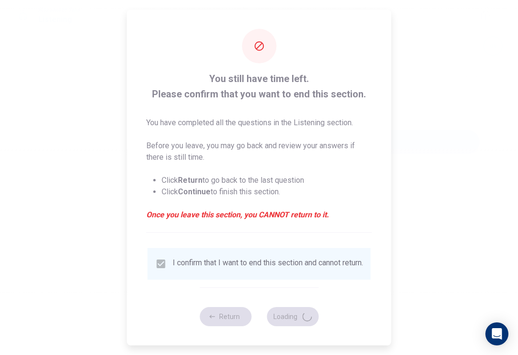
type input "67"
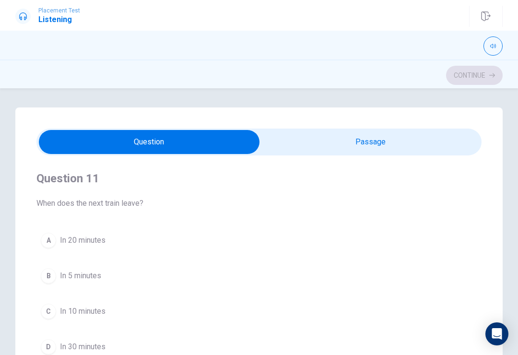
type input "1"
click at [421, 140] on input "checkbox" at bounding box center [148, 142] width 667 height 24
checkbox input "true"
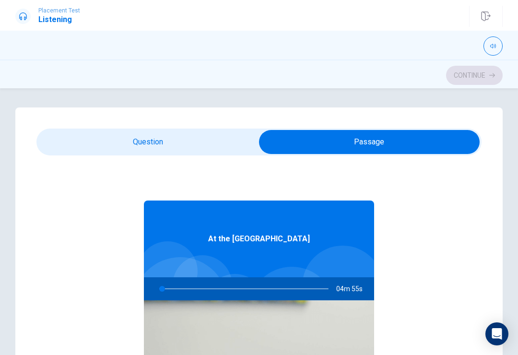
type input "2"
click at [171, 135] on input "checkbox" at bounding box center [368, 142] width 667 height 24
checkbox input "false"
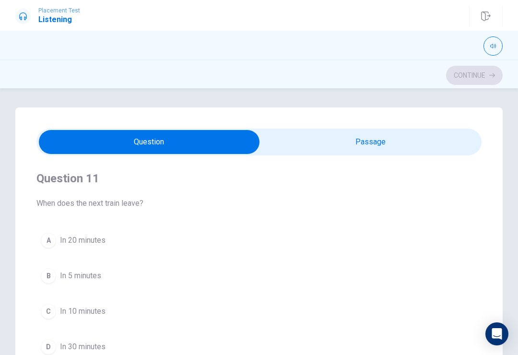
scroll to position [0, 0]
click at [41, 235] on button "A In 20 minutes" at bounding box center [258, 240] width 445 height 24
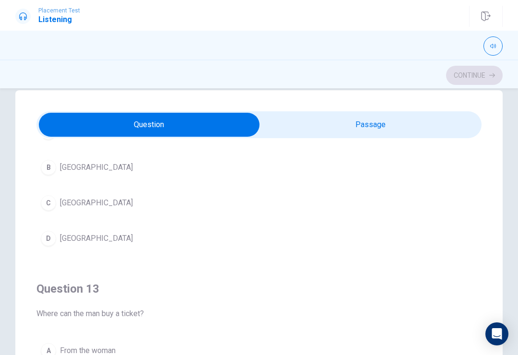
scroll to position [307, 0]
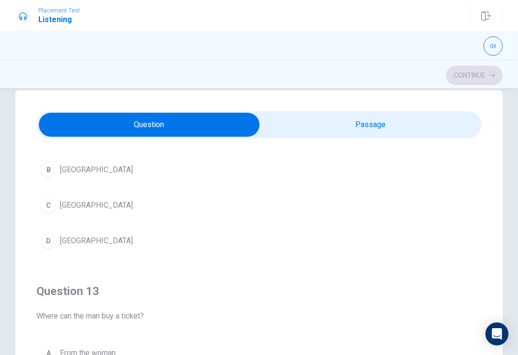
click at [46, 237] on div "D" at bounding box center [48, 240] width 15 height 15
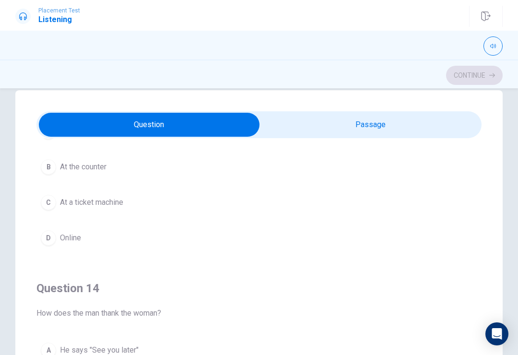
scroll to position [530, 0]
click at [47, 204] on div "C" at bounding box center [48, 200] width 15 height 15
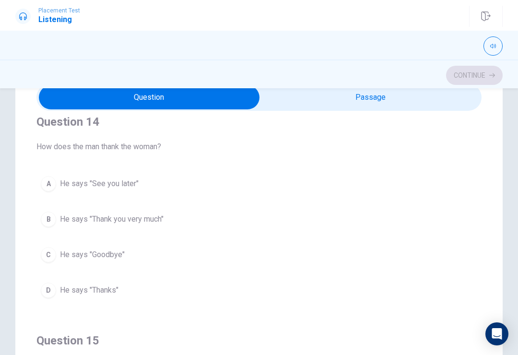
scroll to position [668, 0]
click at [39, 226] on button "B He says "Thank you very much"" at bounding box center [258, 219] width 445 height 24
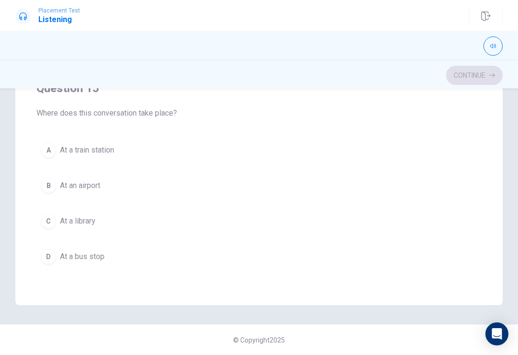
scroll to position [188, 0]
click at [38, 164] on div "A At a train station B At an airport C At a library D At a bus stop" at bounding box center [258, 203] width 445 height 130
click at [48, 152] on div "A" at bounding box center [48, 149] width 15 height 15
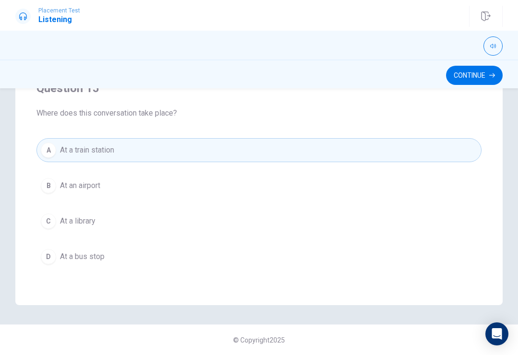
click at [46, 189] on div "B" at bounding box center [48, 185] width 15 height 15
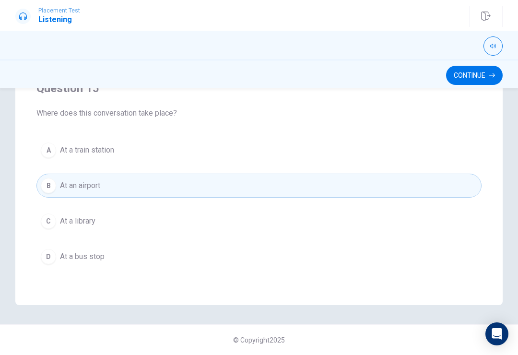
click at [46, 225] on div "C" at bounding box center [48, 220] width 15 height 15
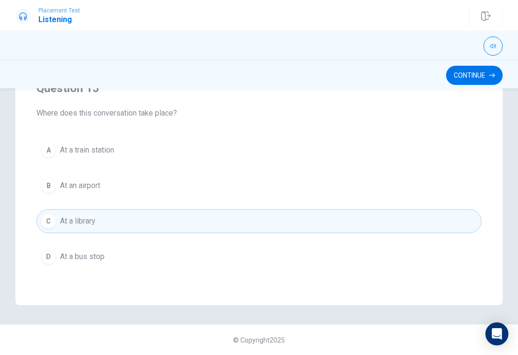
scroll to position [776, 0]
click at [467, 77] on button "Continue" at bounding box center [474, 75] width 57 height 19
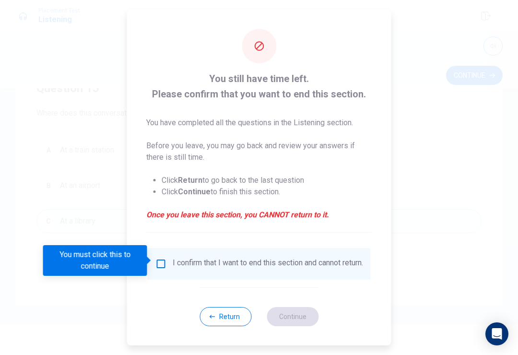
click at [162, 258] on input "You must click this to continue" at bounding box center [161, 264] width 12 height 12
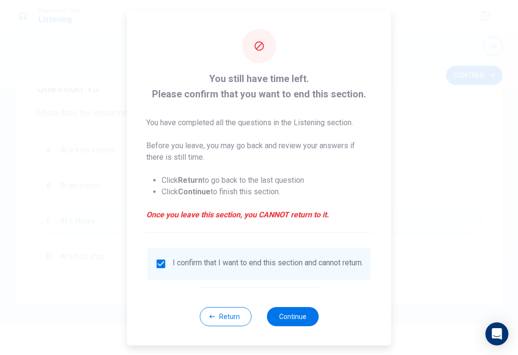
click at [297, 314] on button "Continue" at bounding box center [292, 316] width 52 height 19
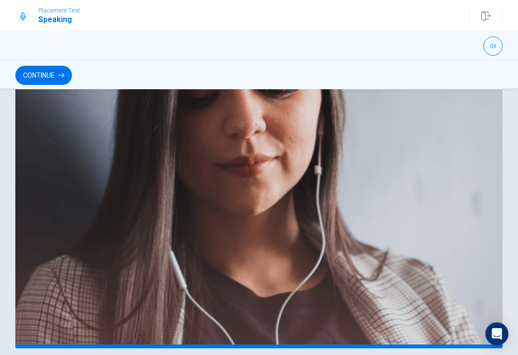
scroll to position [173, 0]
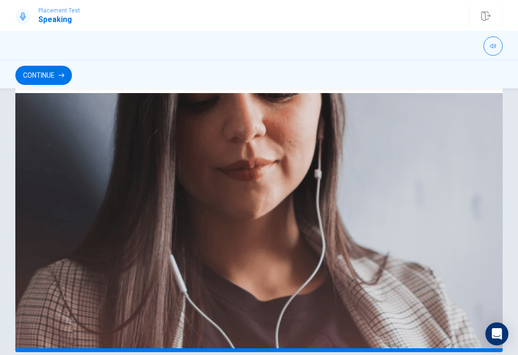
click at [63, 80] on button "Continue" at bounding box center [43, 75] width 57 height 19
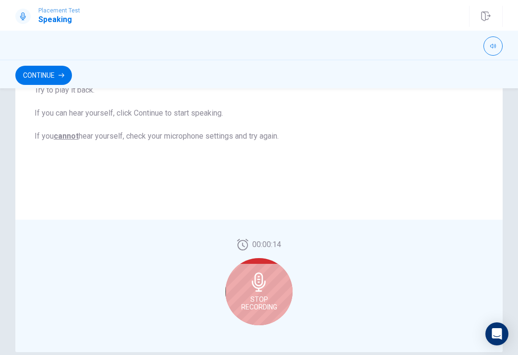
click at [259, 293] on div "Stop Recording" at bounding box center [258, 291] width 67 height 67
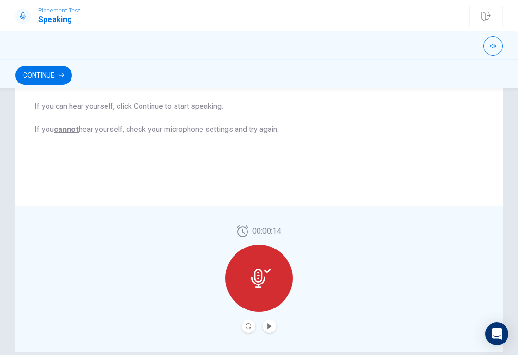
click at [262, 268] on div at bounding box center [258, 277] width 67 height 67
click at [273, 323] on button "Play Audio" at bounding box center [269, 325] width 13 height 13
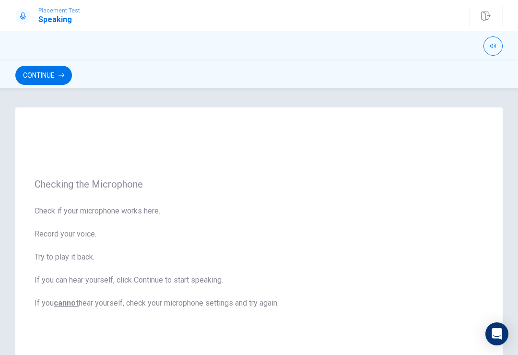
scroll to position [-1, 0]
click at [62, 77] on icon "button" at bounding box center [61, 75] width 6 height 6
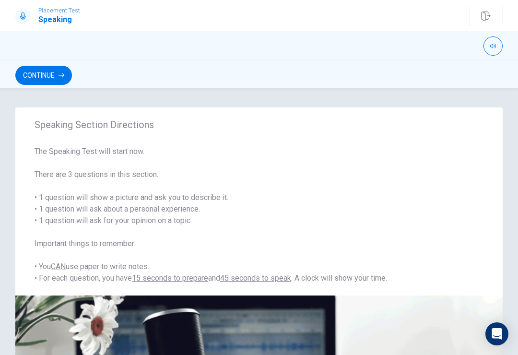
scroll to position [0, 0]
click at [56, 81] on button "Continue" at bounding box center [43, 75] width 57 height 19
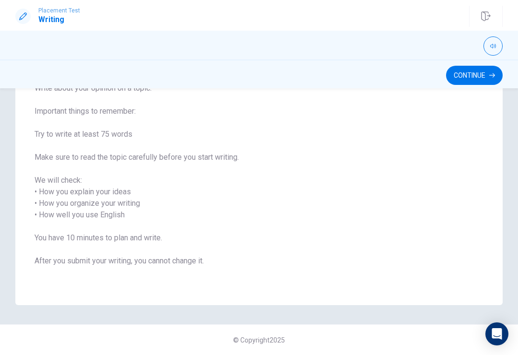
scroll to position [86, 0]
click at [473, 73] on button "Continue" at bounding box center [474, 75] width 57 height 19
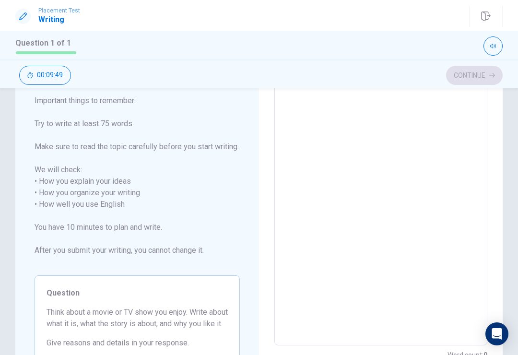
scroll to position [77, 0]
click at [414, 158] on textarea at bounding box center [380, 205] width 199 height 266
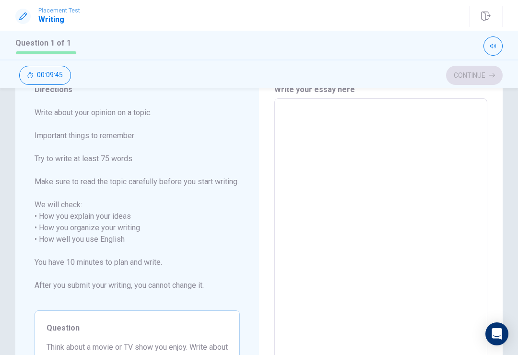
scroll to position [45, 0]
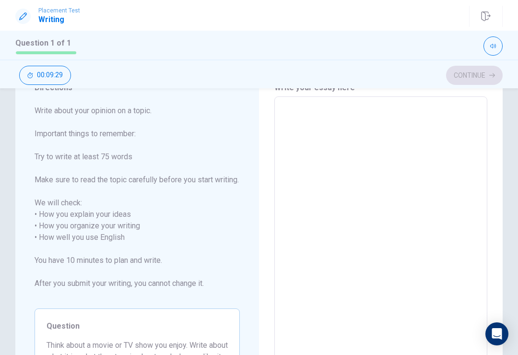
type textarea "I"
type textarea "x"
type textarea "I"
type textarea "x"
type textarea "I"
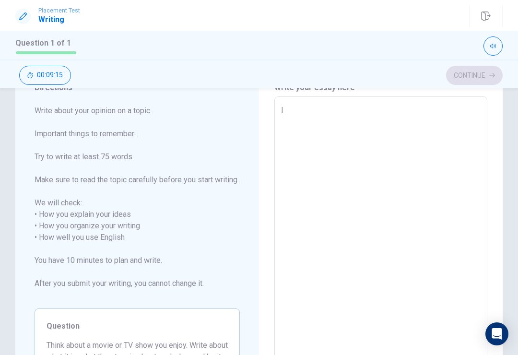
type textarea "x"
type textarea "Ii"
type textarea "x"
type textarea "I"
type textarea "x"
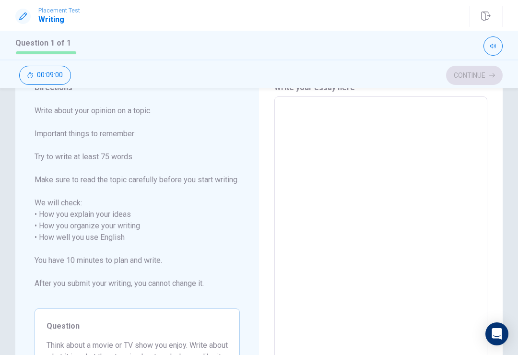
type textarea "x"
type textarea "I"
type textarea "x"
type textarea "Ii"
type textarea "x"
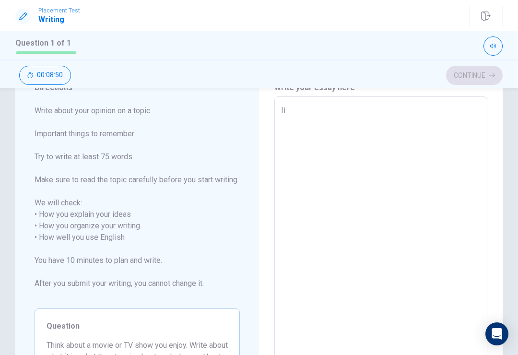
type textarea "Ii"
click at [270, 124] on div "Write your essay here Ii x ​ Word count : 1" at bounding box center [380, 238] width 243 height 350
click at [306, 125] on textarea "Ii" at bounding box center [380, 237] width 199 height 266
click at [281, 123] on textarea "Ii" at bounding box center [380, 237] width 199 height 266
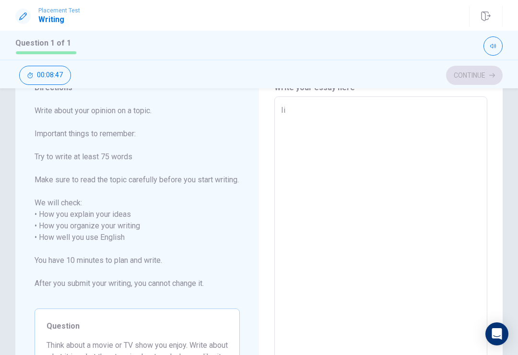
type textarea "x"
type textarea "Ii"
type textarea "x"
type textarea "Ii"
type textarea "x"
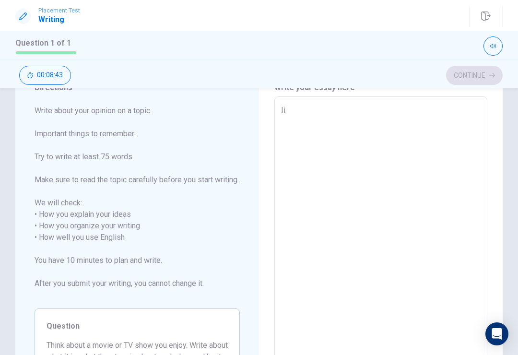
type textarea "Ii"
type textarea "x"
type textarea "Ii"
type textarea "x"
type textarea "Ii"
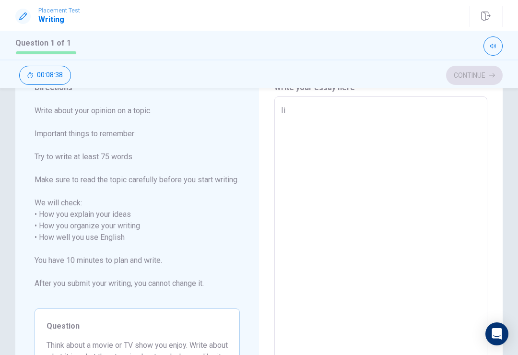
type textarea "x"
type textarea "Ii"
type textarea "x"
type textarea "Ii"
type textarea "x"
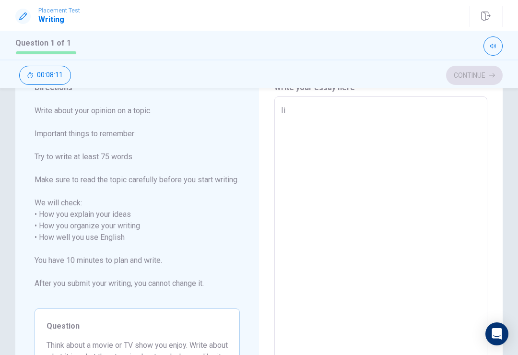
type textarea "Ii"
type textarea "x"
type textarea "Ii"
type textarea "x"
type textarea "Ii"
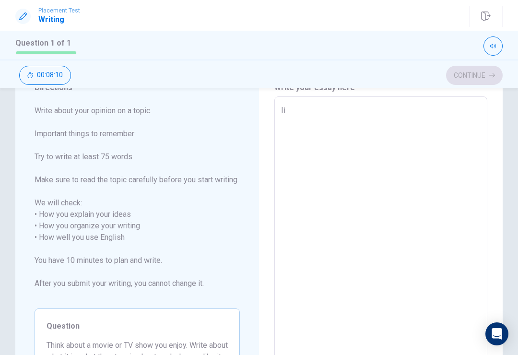
type textarea "x"
type textarea "Ii"
type textarea "x"
type textarea "Ii"
type textarea "x"
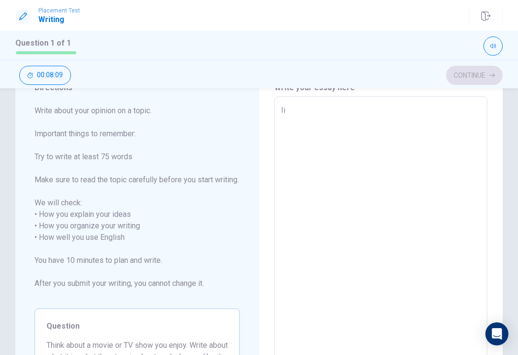
type textarea "Ii"
type textarea "x"
type textarea "Ii"
click at [310, 123] on textarea "Ii" at bounding box center [380, 237] width 199 height 266
click at [297, 150] on textarea "Ii" at bounding box center [380, 237] width 199 height 266
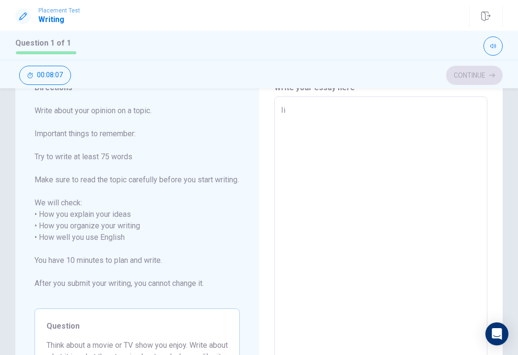
type textarea "x"
type textarea "I"
type textarea "x"
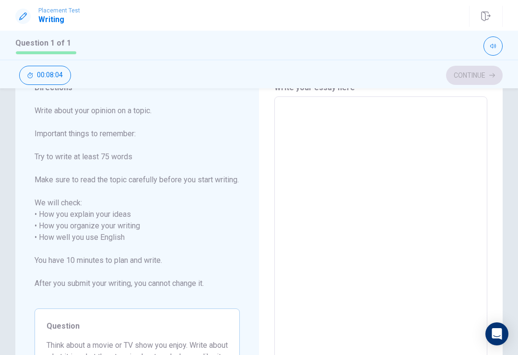
type textarea "x"
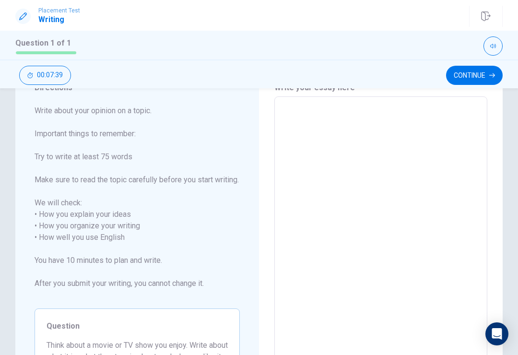
type textarea "x"
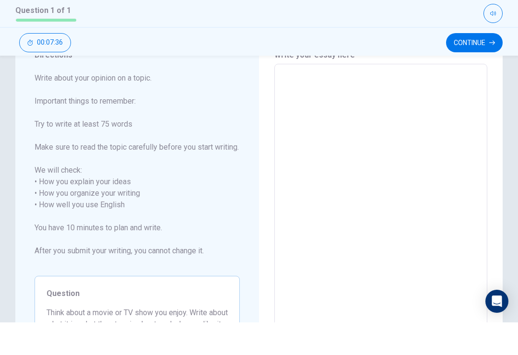
type textarea "x"
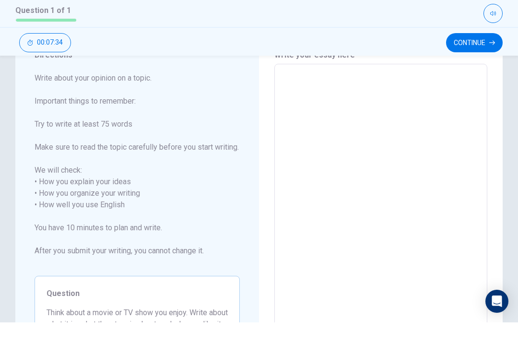
type textarea "x"
type textarea "i"
type textarea "x"
type textarea "i."
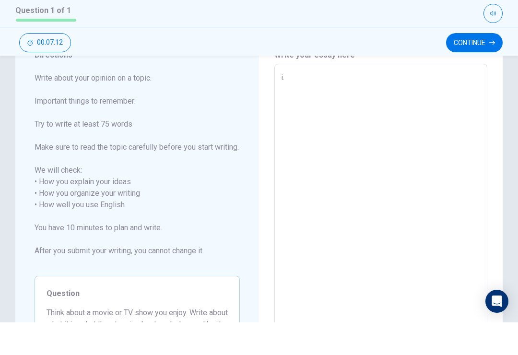
type textarea "x"
type textarea "i.l"
type textarea "x"
type textarea "[DOMAIN_NAME]"
type textarea "x"
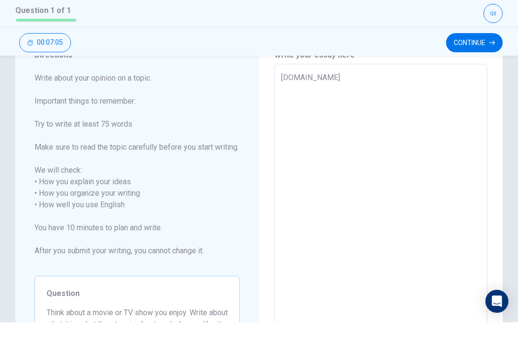
type textarea "i.lik"
type textarea "x"
type textarea "[DOMAIN_NAME]"
type textarea "x"
type textarea "i.likeh"
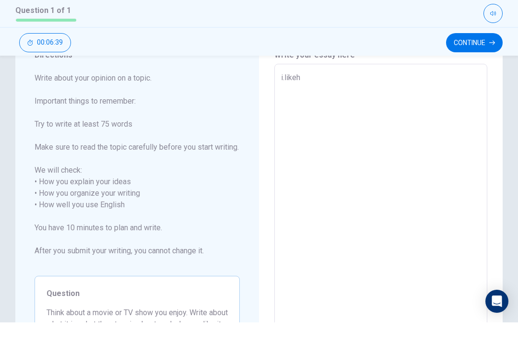
type textarea "x"
type textarea "i.likehh"
type textarea "x"
type textarea "i.likeh"
type textarea "x"
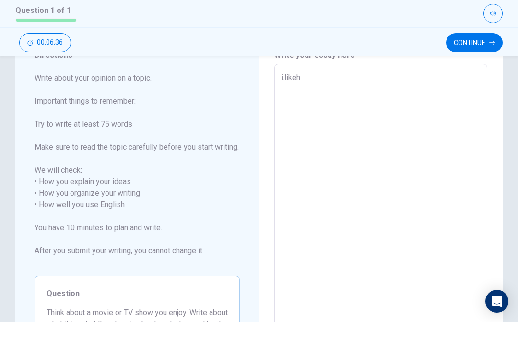
type textarea "[DOMAIN_NAME]"
click at [305, 104] on textarea "[DOMAIN_NAME]" at bounding box center [380, 237] width 199 height 266
type textarea "x"
type textarea "i.."
type textarea "x"
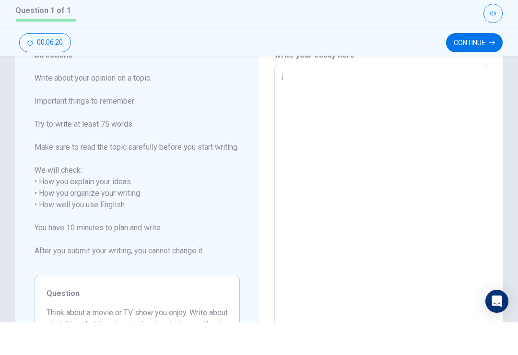
type textarea "i..l"
type textarea "x"
type textarea "i..li"
type textarea "x"
type textarea "i..lik"
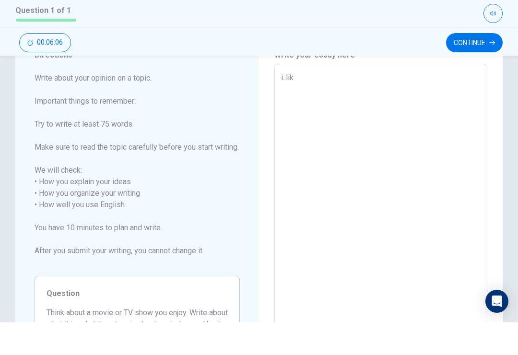
type textarea "x"
type textarea "i..like"
type textarea "x"
type textarea "i..likeh"
type textarea "x"
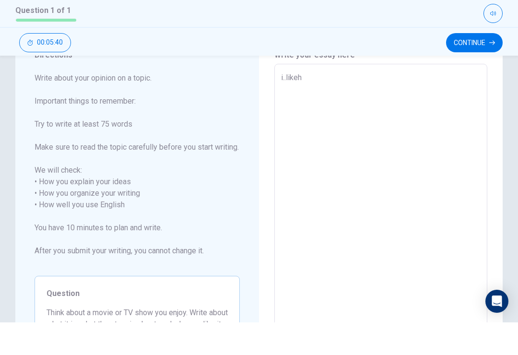
type textarea "i..likehn"
type textarea "x"
type textarea "i..likeh"
type textarea "x"
type textarea "i..likehu"
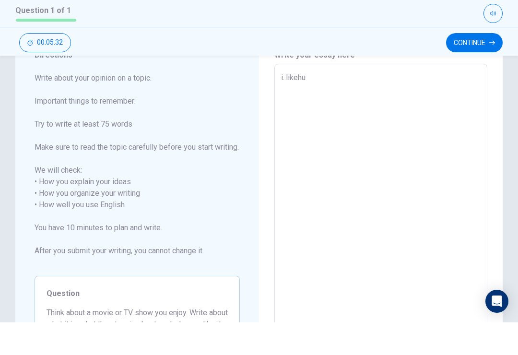
type textarea "x"
type textarea "i..likehun"
type textarea "x"
type textarea "i..likehuny"
type textarea "x"
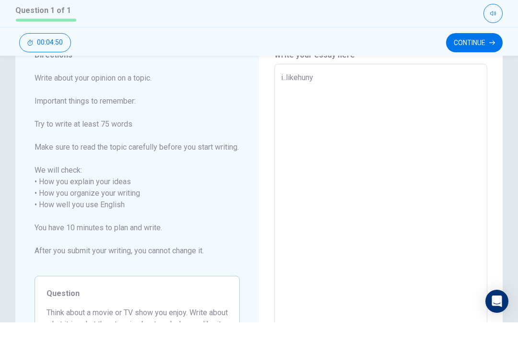
type textarea "i..likehunyn"
type textarea "x"
type textarea "i..likehunynn"
type textarea "x"
type textarea "i..likehunynnj"
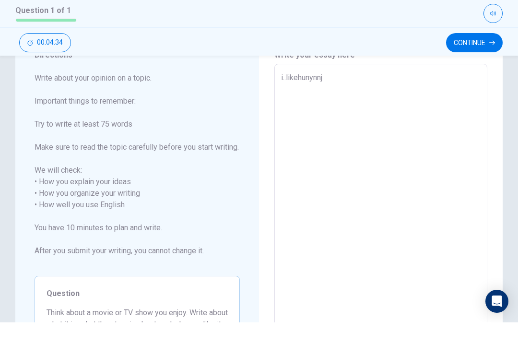
type textarea "x"
type textarea "i..likehunynnju"
type textarea "x"
type textarea "i..likehunynnjun"
type textarea "x"
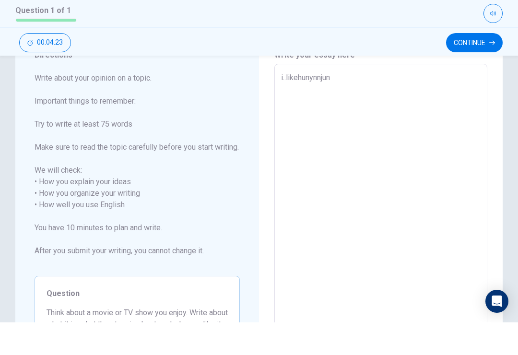
type textarea "i..likehunynnjung"
type textarea "x"
type textarea "i..likehunynnjungo"
type textarea "x"
type textarea "i..likehunynnjungon"
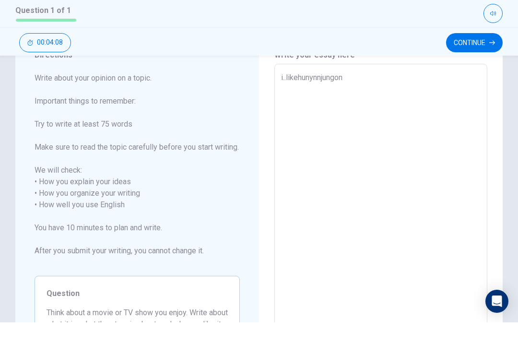
click at [442, 145] on textarea "i..likehunynnjungon" at bounding box center [380, 237] width 199 height 266
type textarea "x"
type textarea "i..likehunynnjungon"
click at [490, 72] on icon "button" at bounding box center [492, 75] width 6 height 6
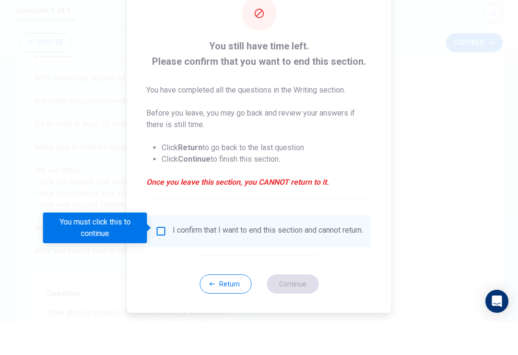
click at [489, 45] on div at bounding box center [259, 177] width 518 height 355
click at [487, 70] on div at bounding box center [259, 177] width 518 height 355
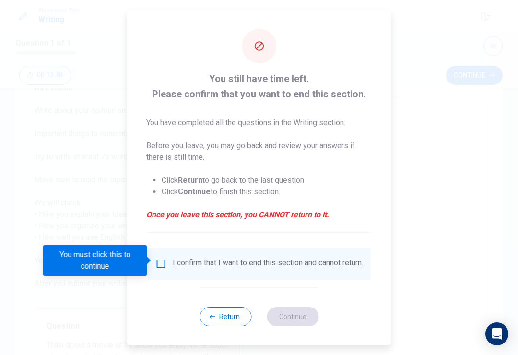
click at [164, 265] on input "You must click this to continue" at bounding box center [161, 264] width 12 height 12
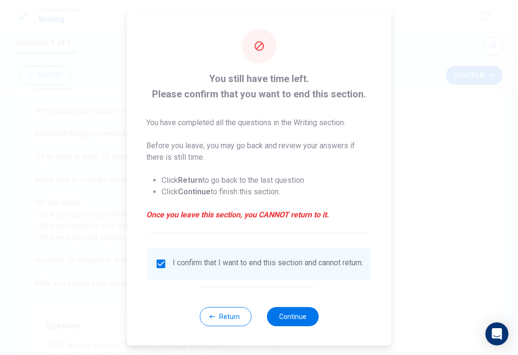
click at [163, 259] on input "checkbox" at bounding box center [161, 264] width 12 height 12
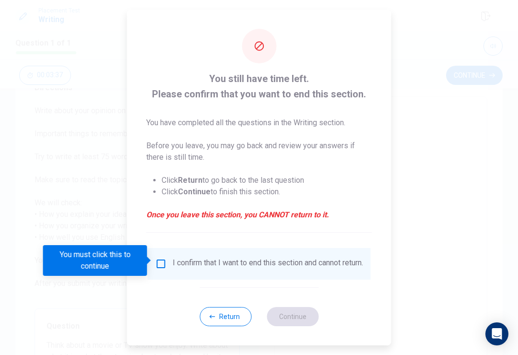
click at [164, 259] on input "You must click this to continue" at bounding box center [161, 264] width 12 height 12
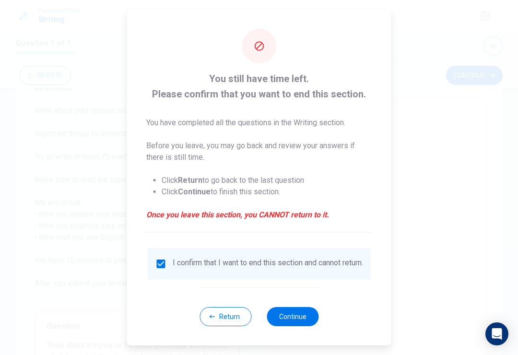
click at [300, 319] on button "Continue" at bounding box center [292, 316] width 52 height 19
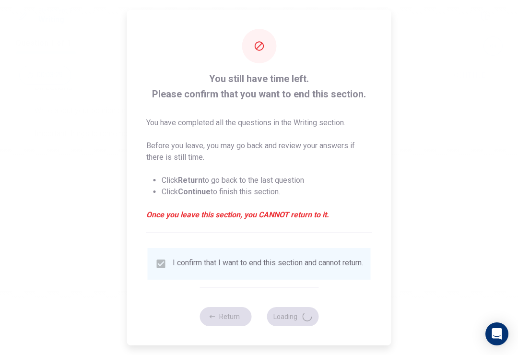
type textarea "x"
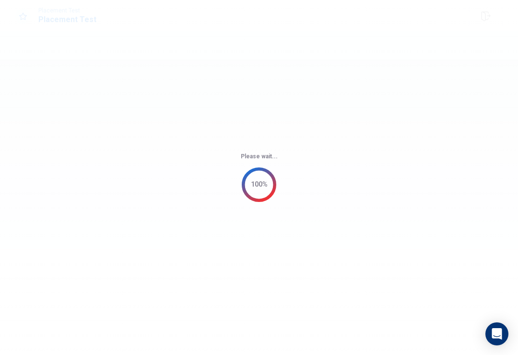
scroll to position [0, 0]
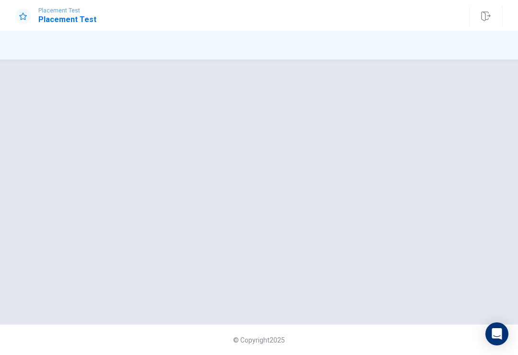
click at [464, 187] on div at bounding box center [259, 192] width 518 height 226
